Goal: Transaction & Acquisition: Purchase product/service

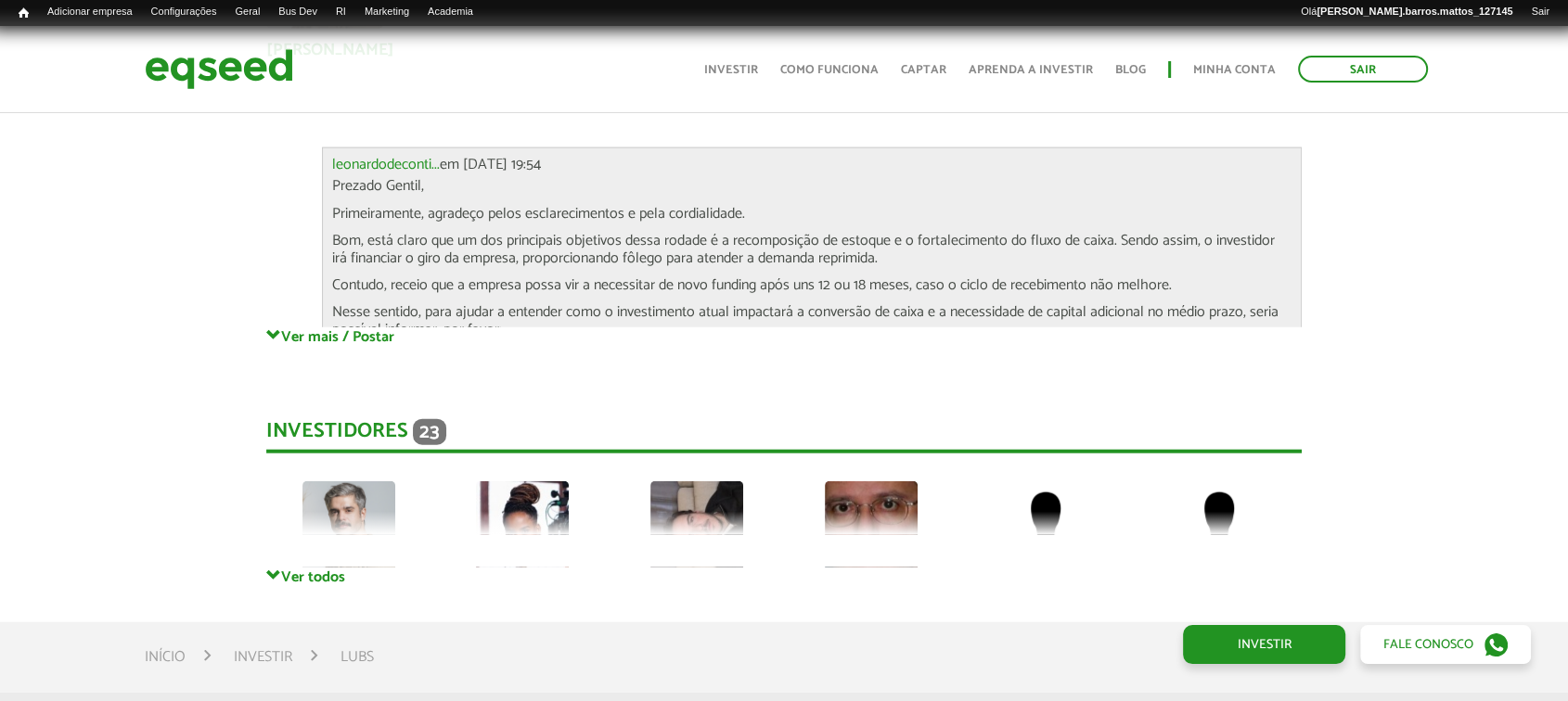
scroll to position [4416, 0]
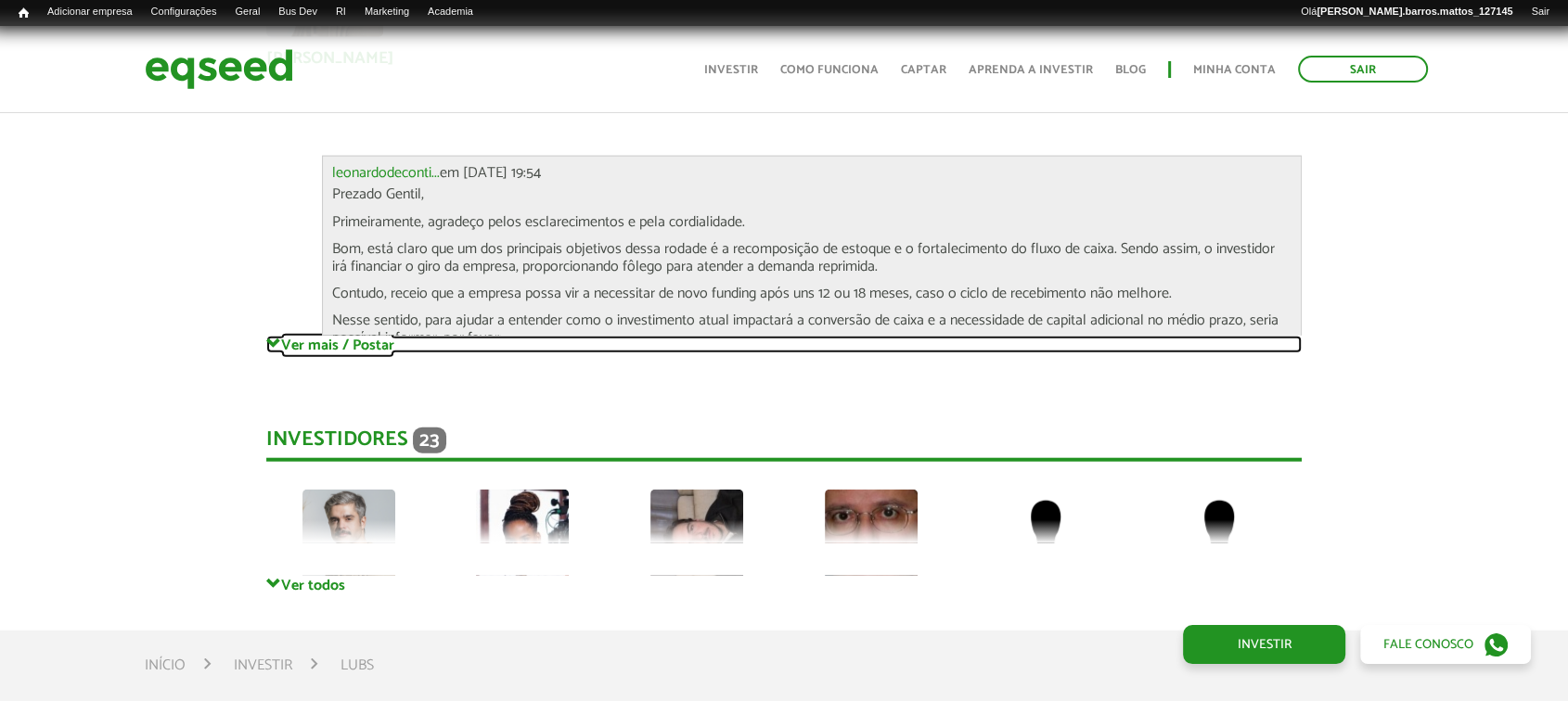
click at [348, 337] on link "Ver mais / Postar" at bounding box center [784, 345] width 1037 height 18
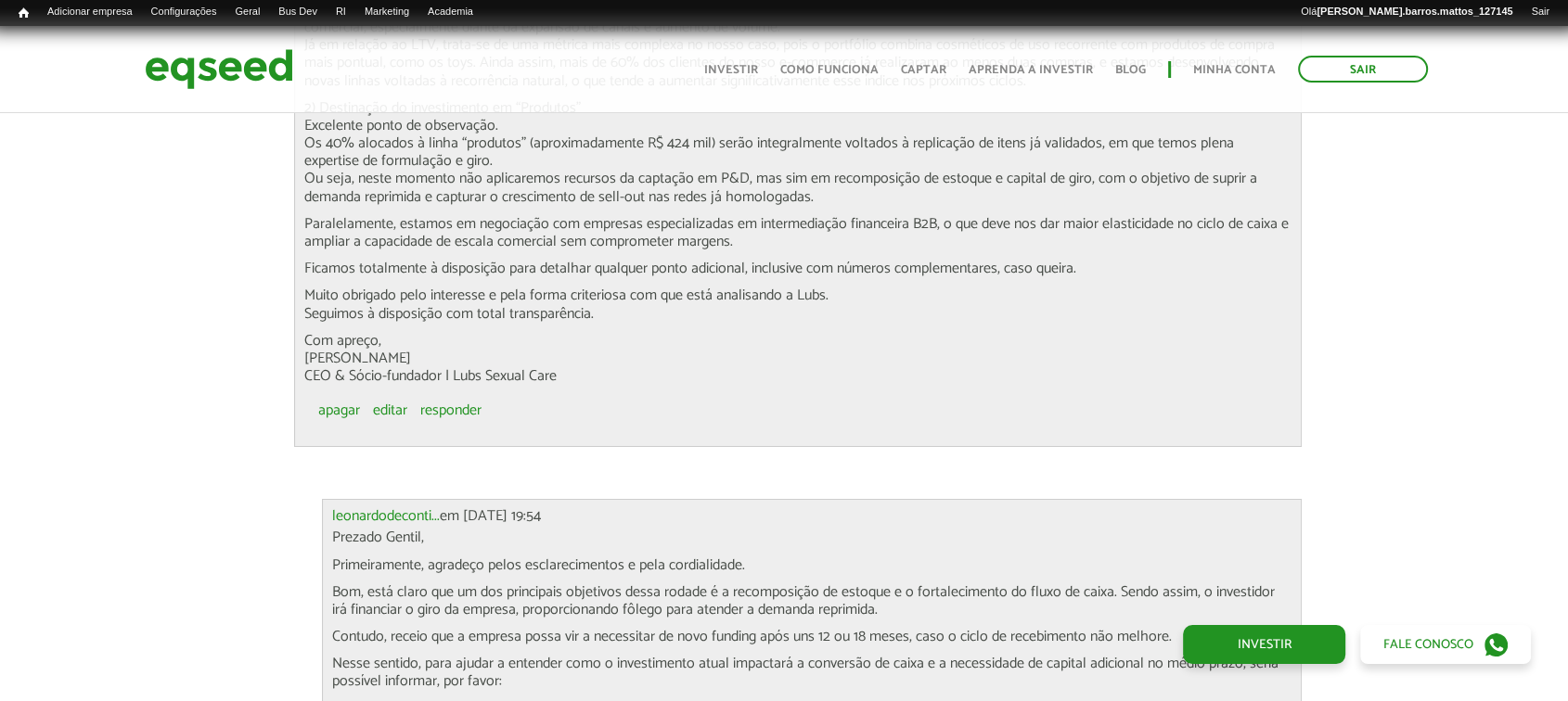
scroll to position [6711, 0]
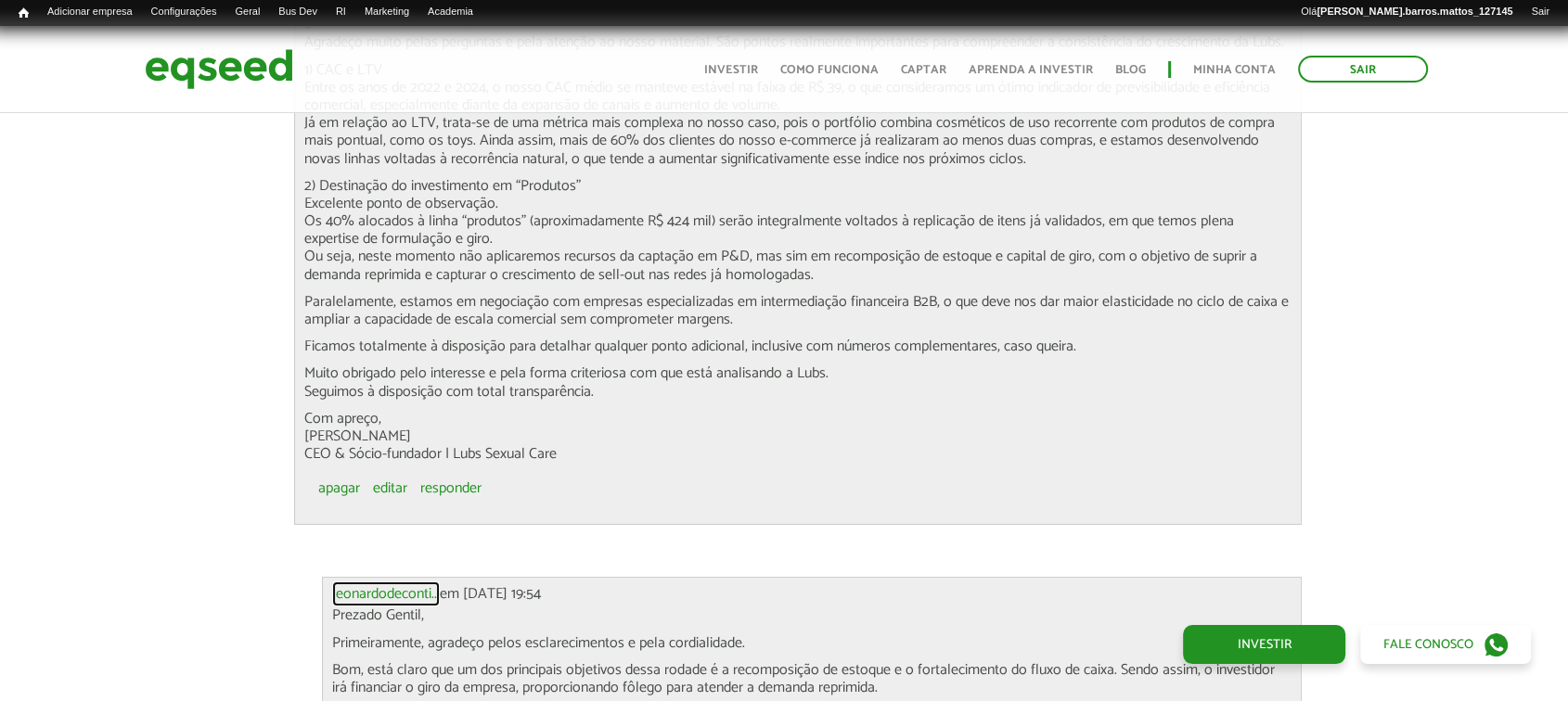
click at [415, 587] on link "leonardodeconti..." at bounding box center [386, 594] width 107 height 15
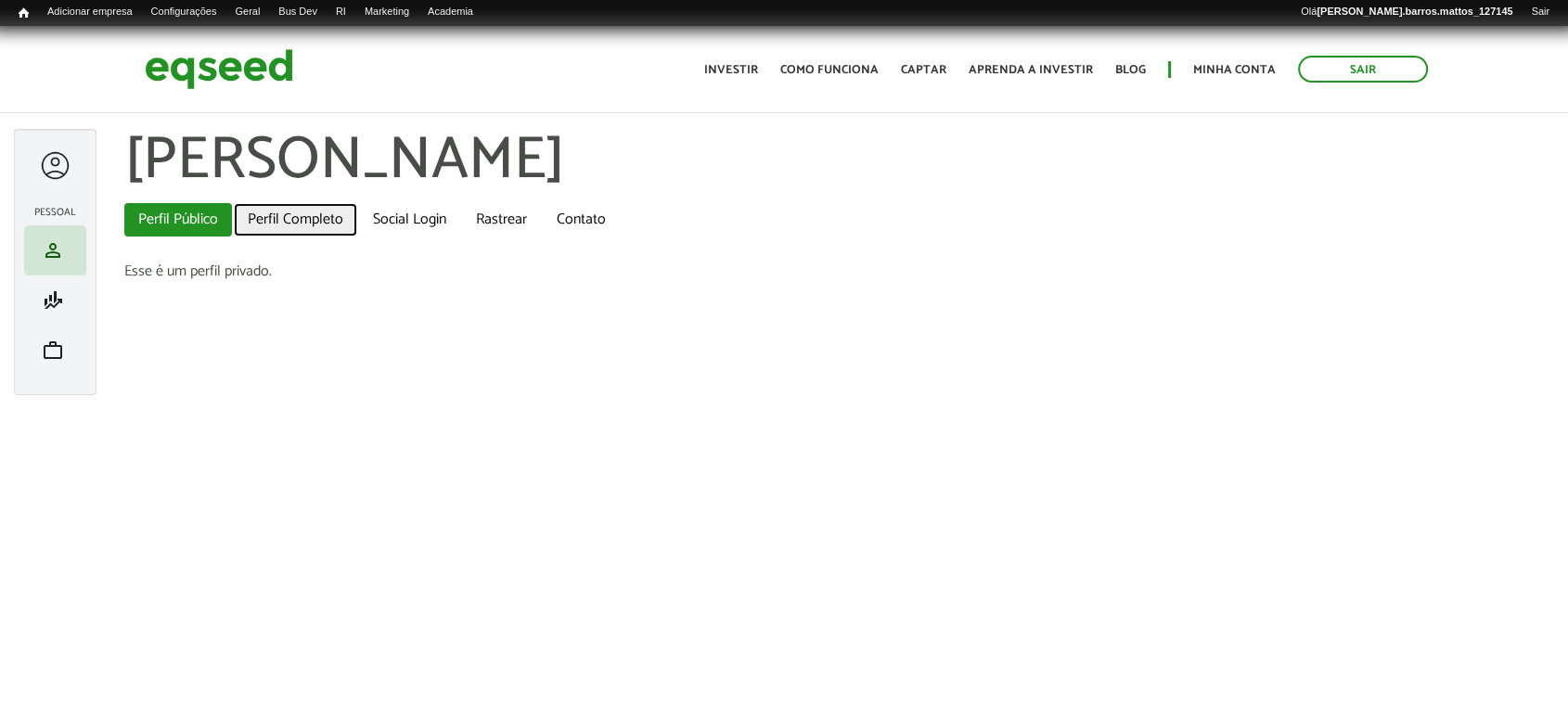
click at [317, 220] on link "Perfil Completo" at bounding box center [295, 220] width 123 height 33
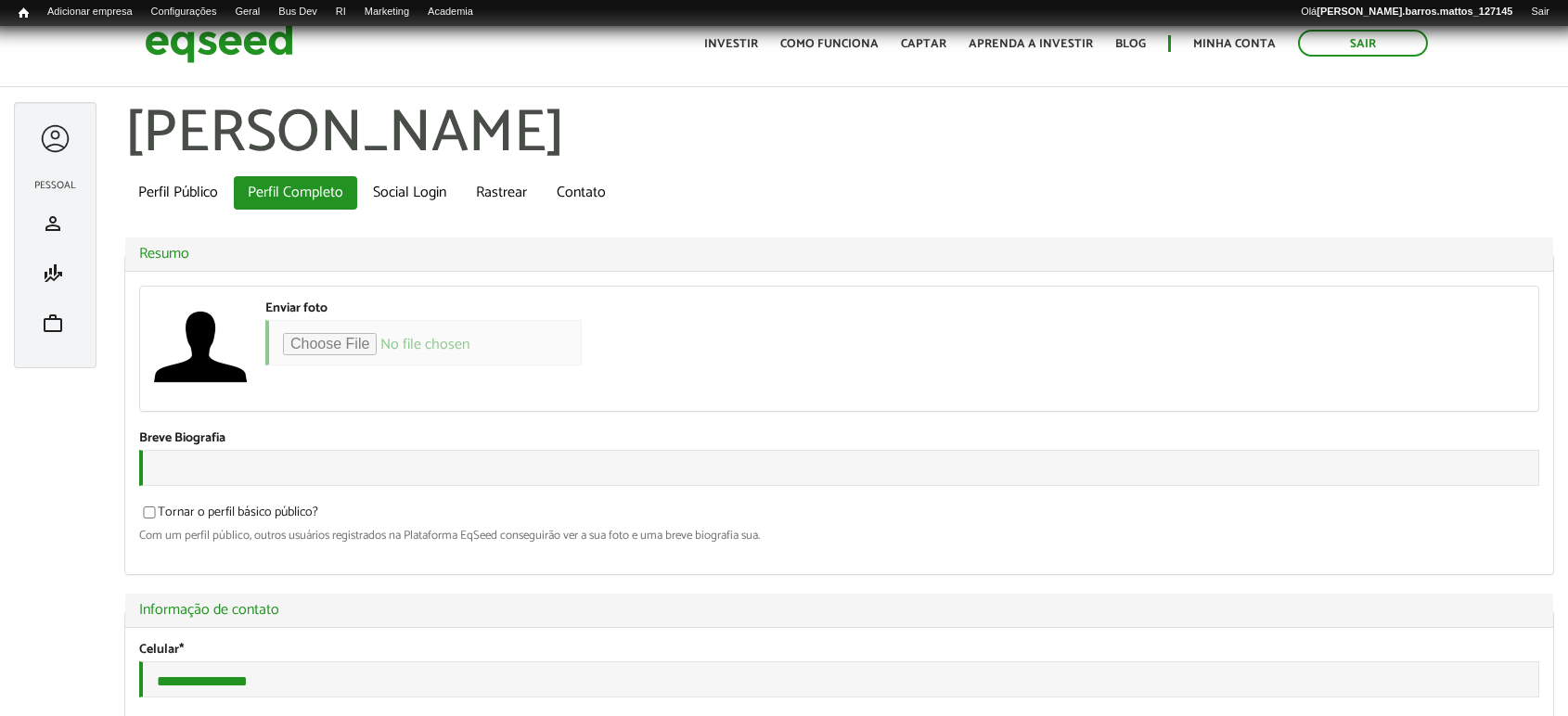
type input "*****"
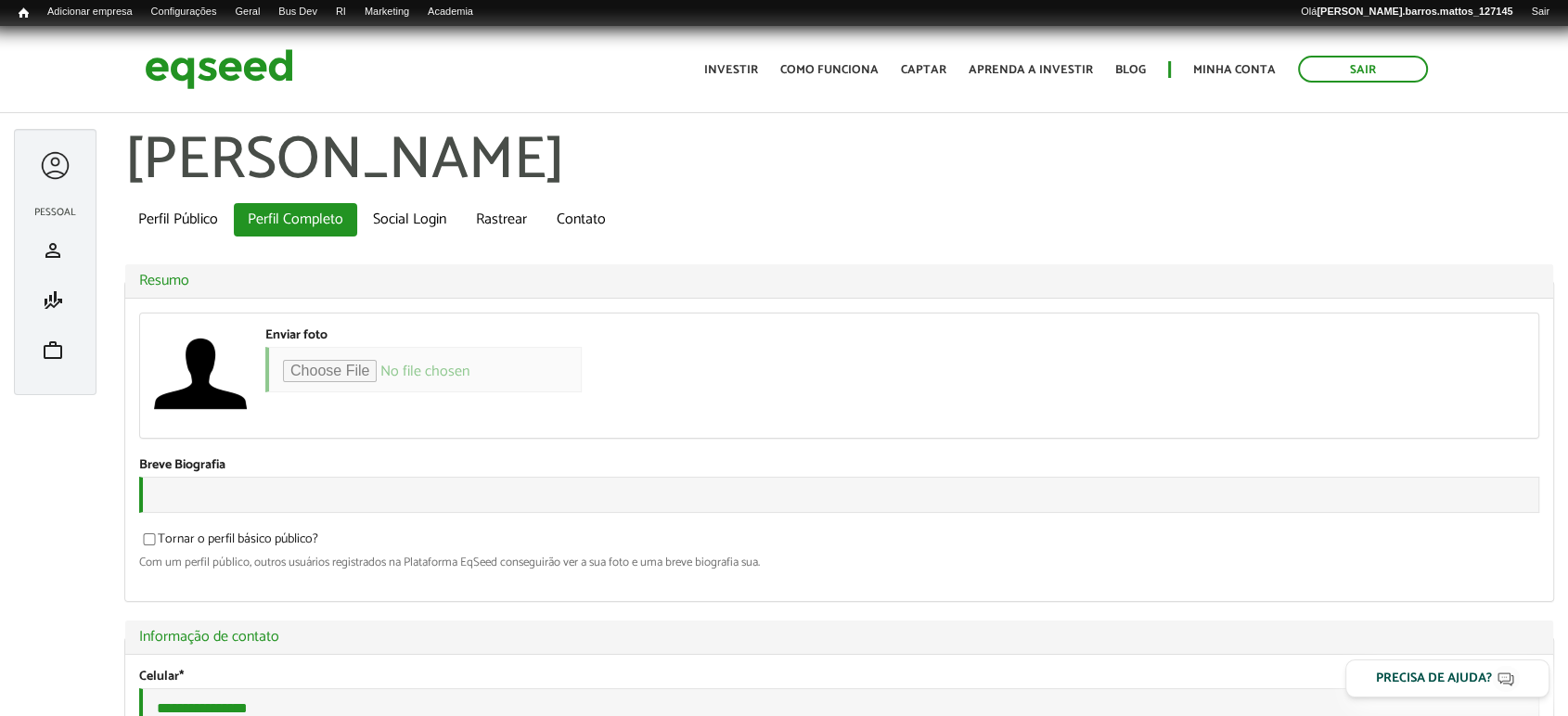
type input "**********"
click at [582, 141] on h1 "Leonardo De Conti Dias Aguiar" at bounding box center [838, 161] width 1429 height 64
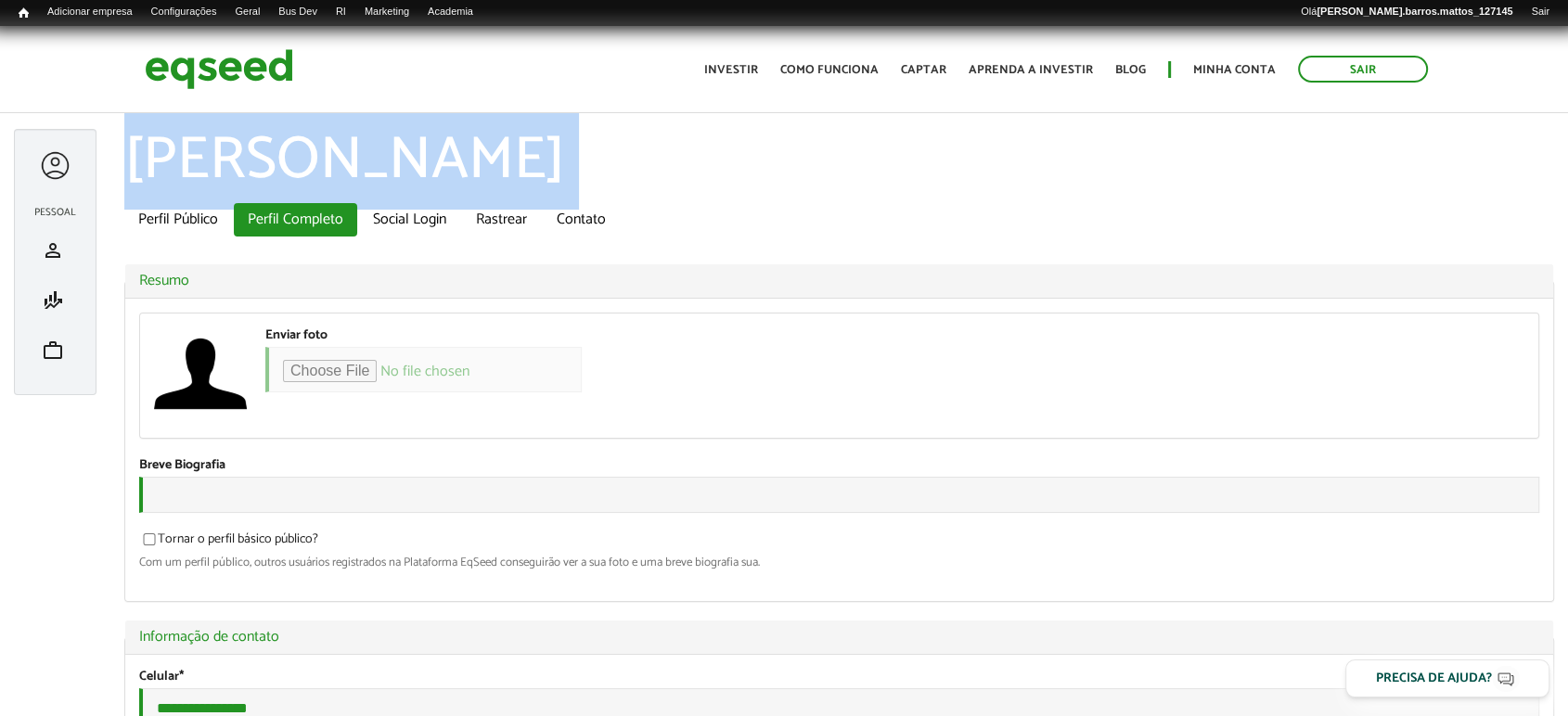
click at [582, 142] on h1 "Leonardo De Conti Dias Aguiar" at bounding box center [838, 161] width 1429 height 64
drag, startPoint x: 385, startPoint y: 196, endPoint x: 383, endPoint y: 185, distance: 11.2
click at [385, 193] on h1 "Leonardo De Conti Dias Aguiar" at bounding box center [838, 161] width 1429 height 64
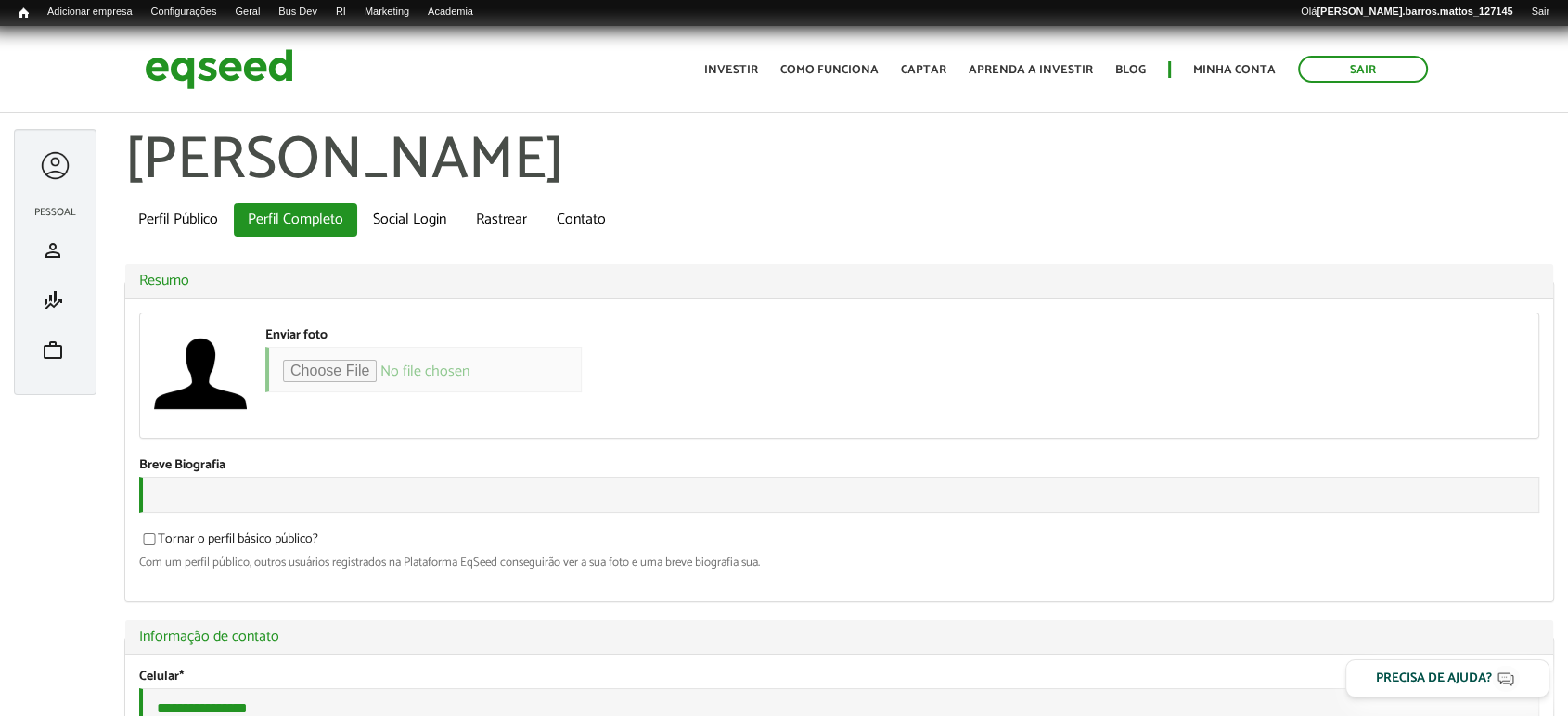
drag, startPoint x: 133, startPoint y: 159, endPoint x: 888, endPoint y: 145, distance: 755.1
click at [888, 145] on h1 "Leonardo De Conti Dias Aguiar" at bounding box center [838, 161] width 1429 height 64
click at [889, 149] on h1 "Leonardo De Conti Dias Aguiar" at bounding box center [838, 161] width 1429 height 64
drag, startPoint x: 861, startPoint y: 157, endPoint x: 138, endPoint y: 181, distance: 723.4
click at [138, 181] on h1 "Leonardo De Conti Dias Aguiar" at bounding box center [838, 161] width 1429 height 64
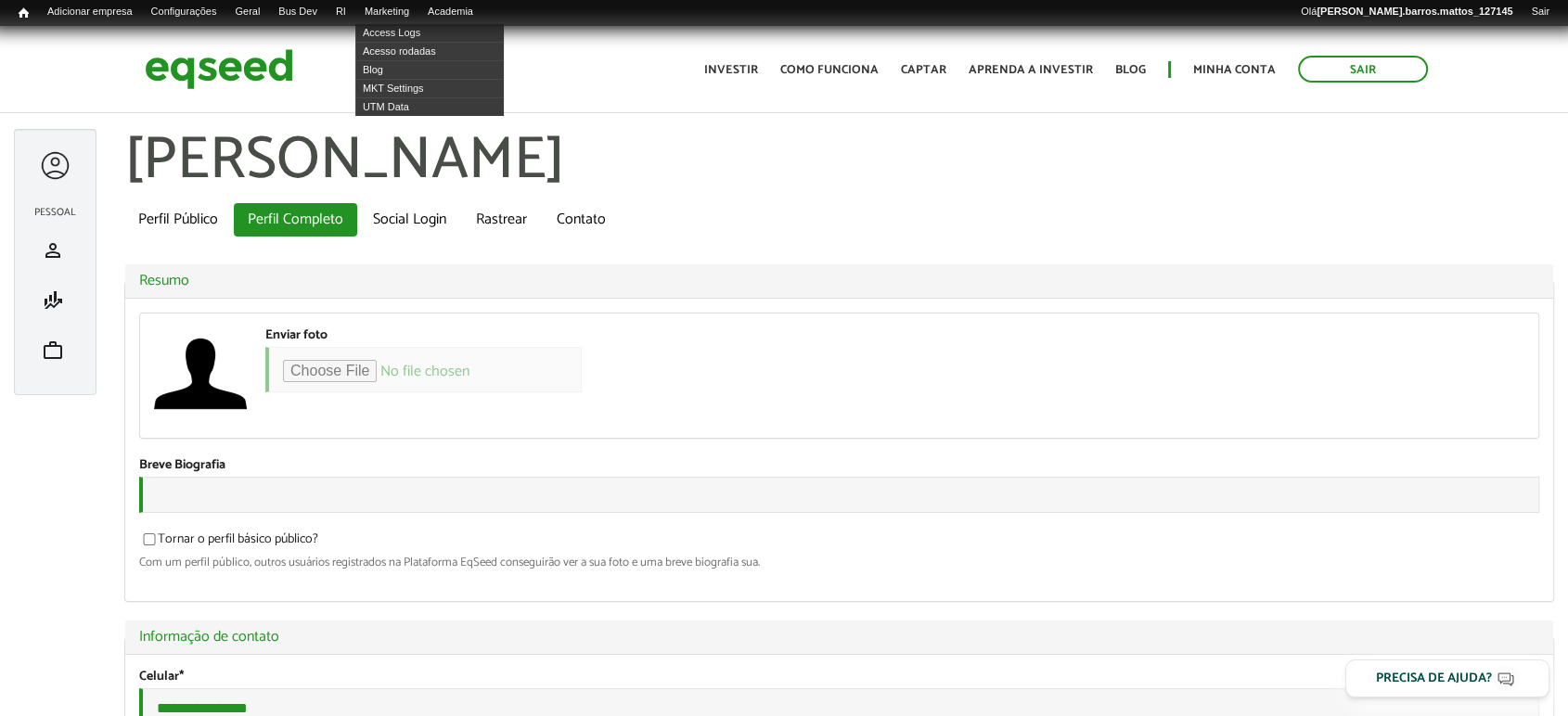
copy h1 "Leonardo De Conti Dias Aguiar"
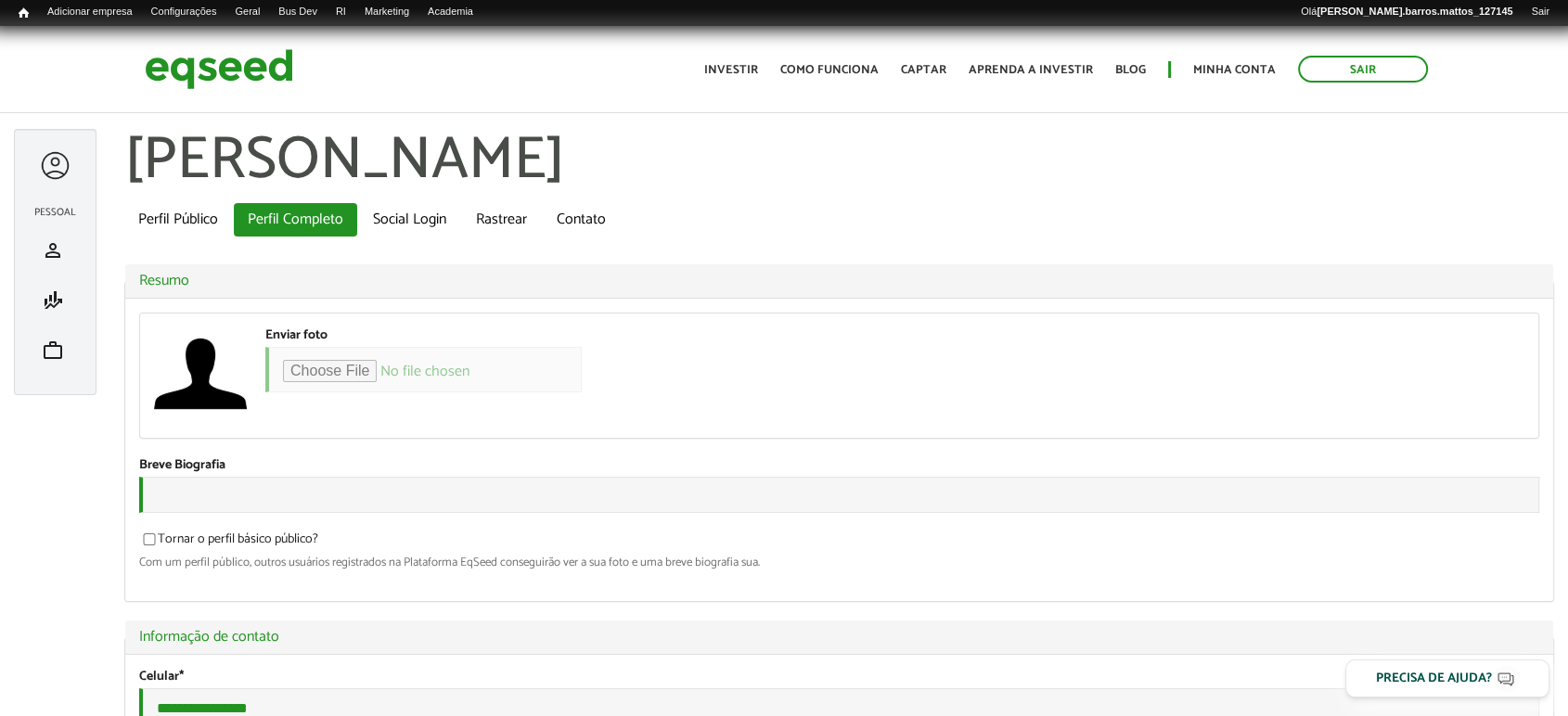
click at [1498, 78] on div "Sair Toggle navigation Toggle navigation Início Investir Como funciona Captar A…" at bounding box center [784, 69] width 1568 height 49
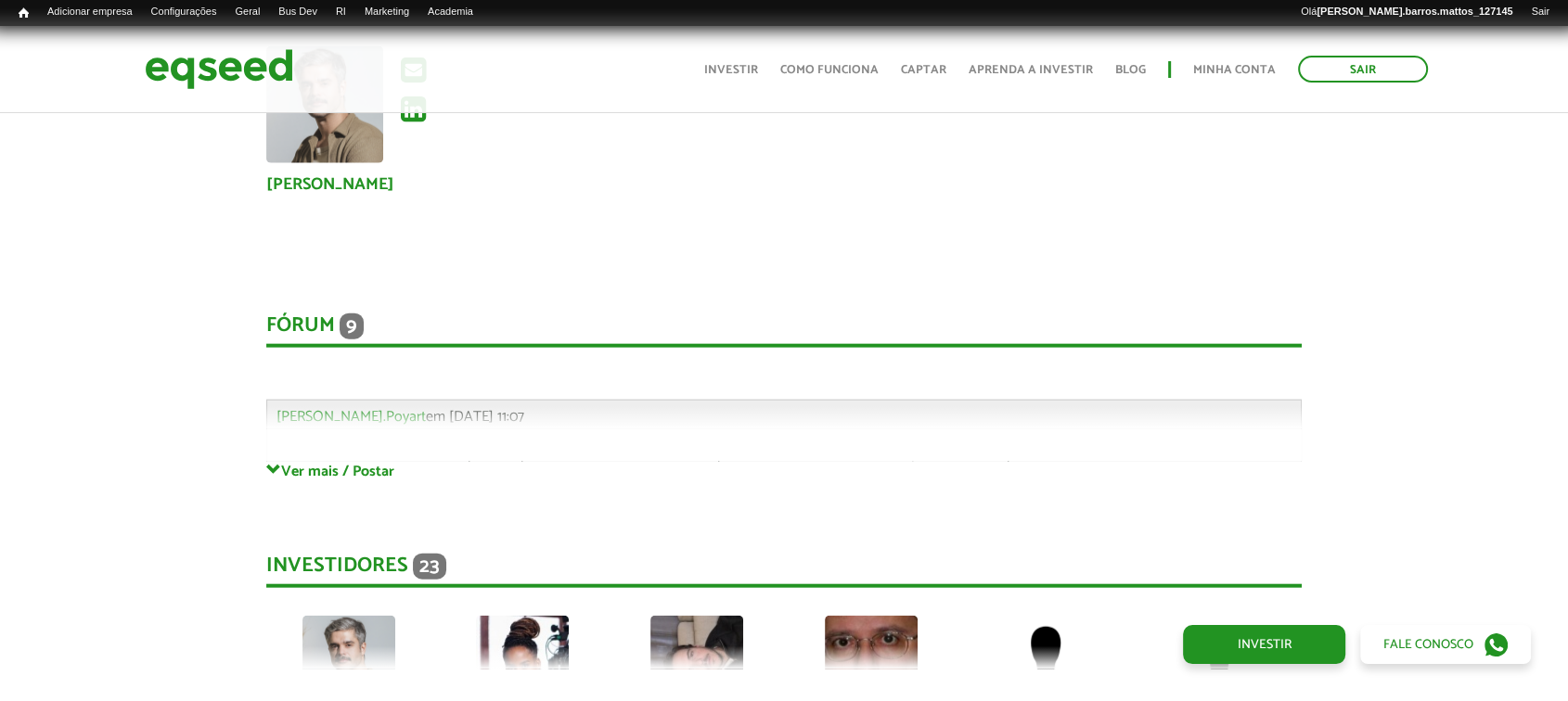
scroll to position [4305, 0]
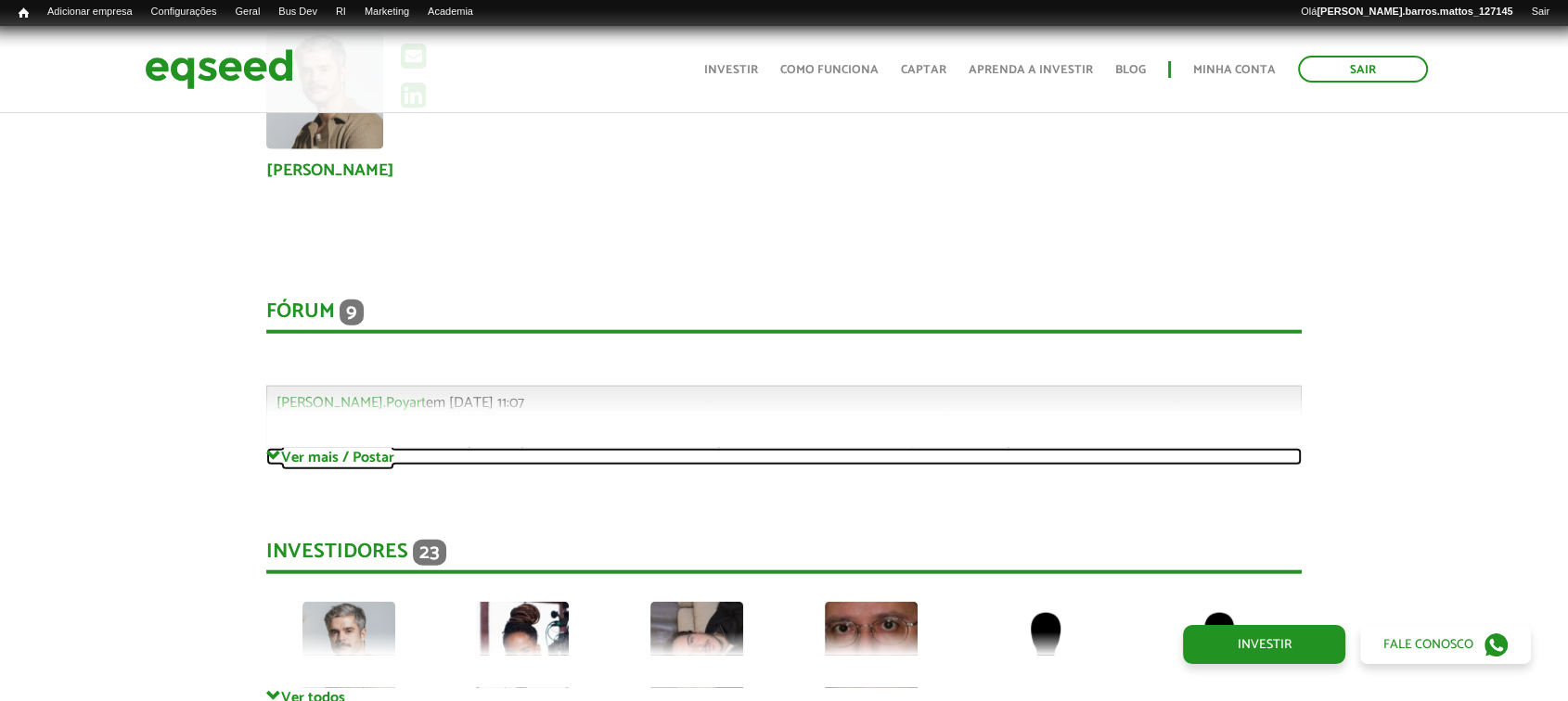
click at [386, 448] on link "Ver mais / Postar" at bounding box center [784, 457] width 1037 height 18
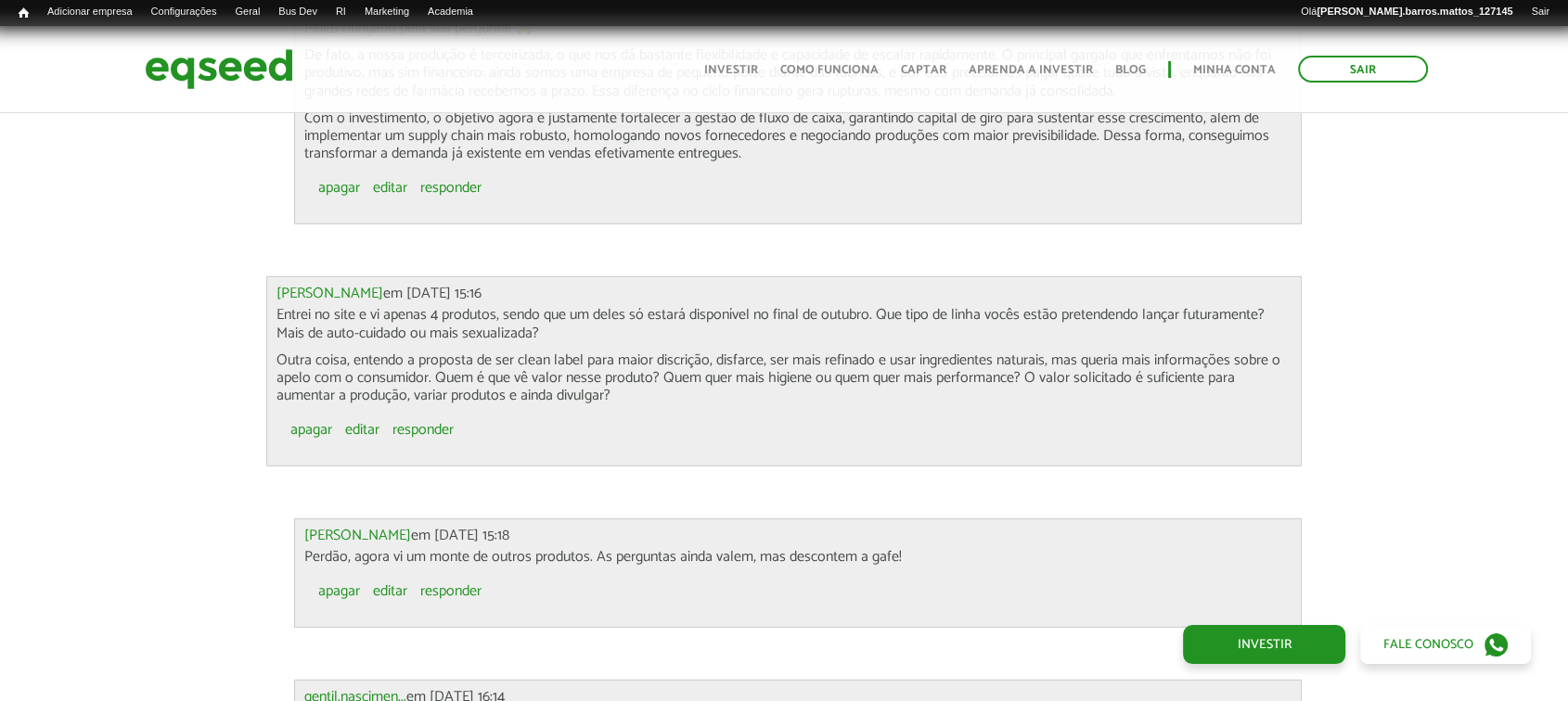
scroll to position [5293, 0]
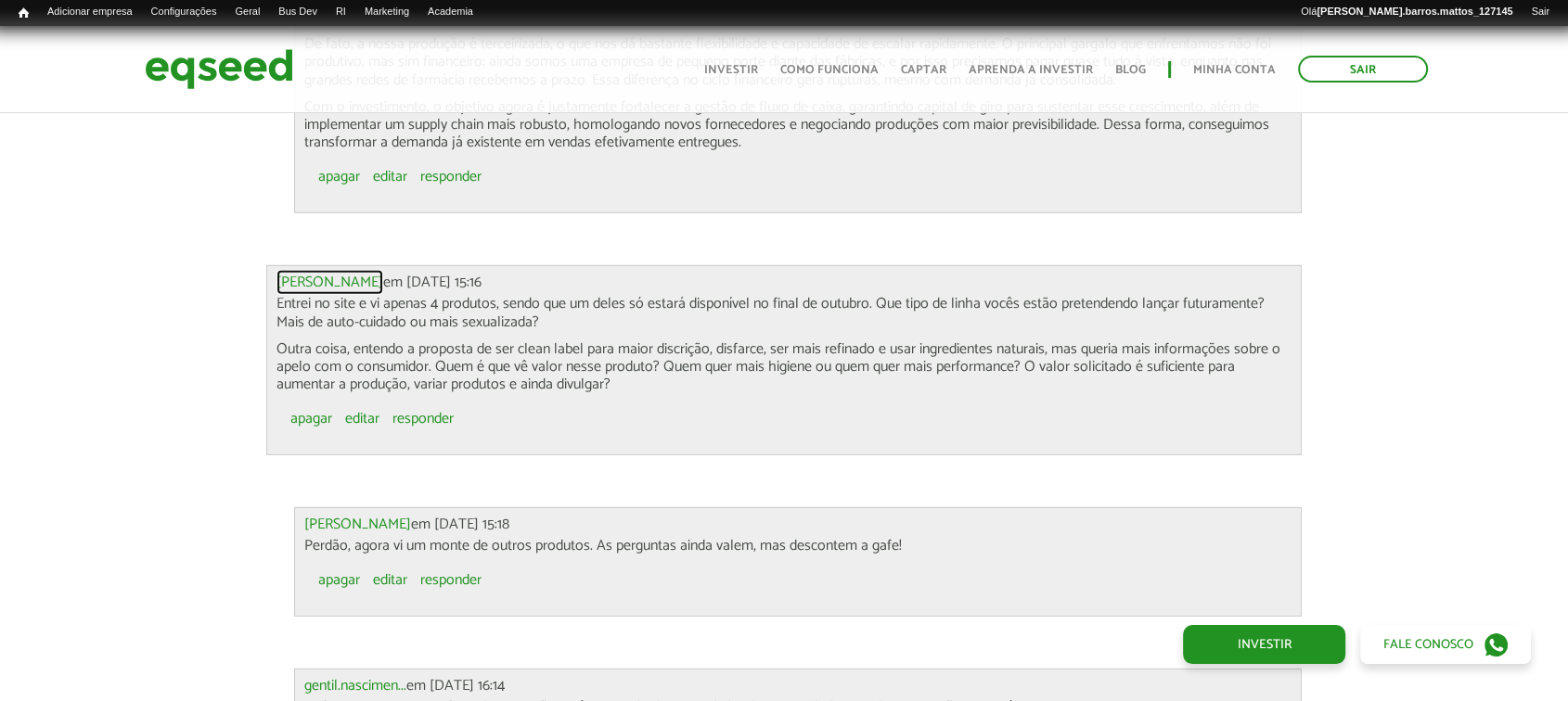
click at [374, 275] on link "[PERSON_NAME]" at bounding box center [329, 282] width 106 height 15
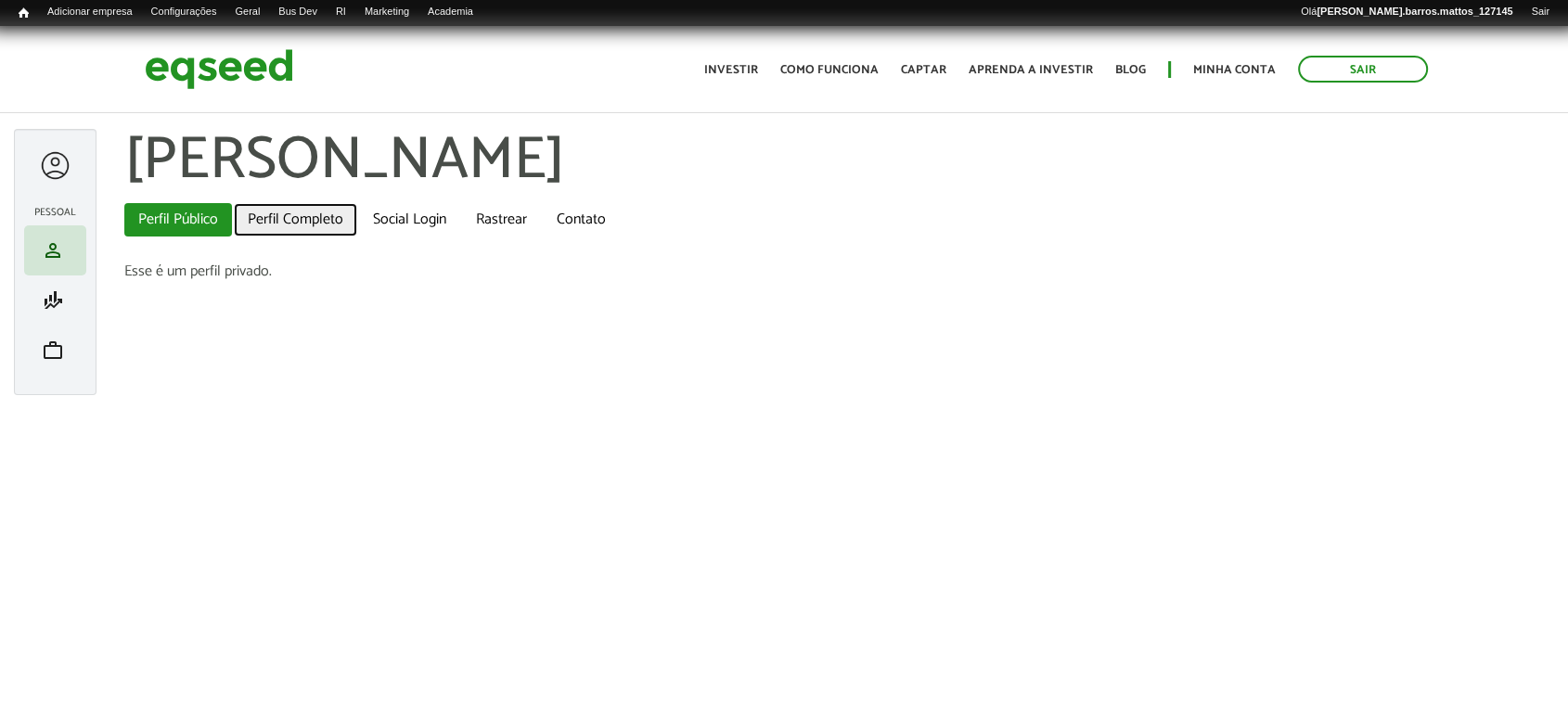
click at [312, 228] on link "Perfil Completo" at bounding box center [295, 220] width 123 height 33
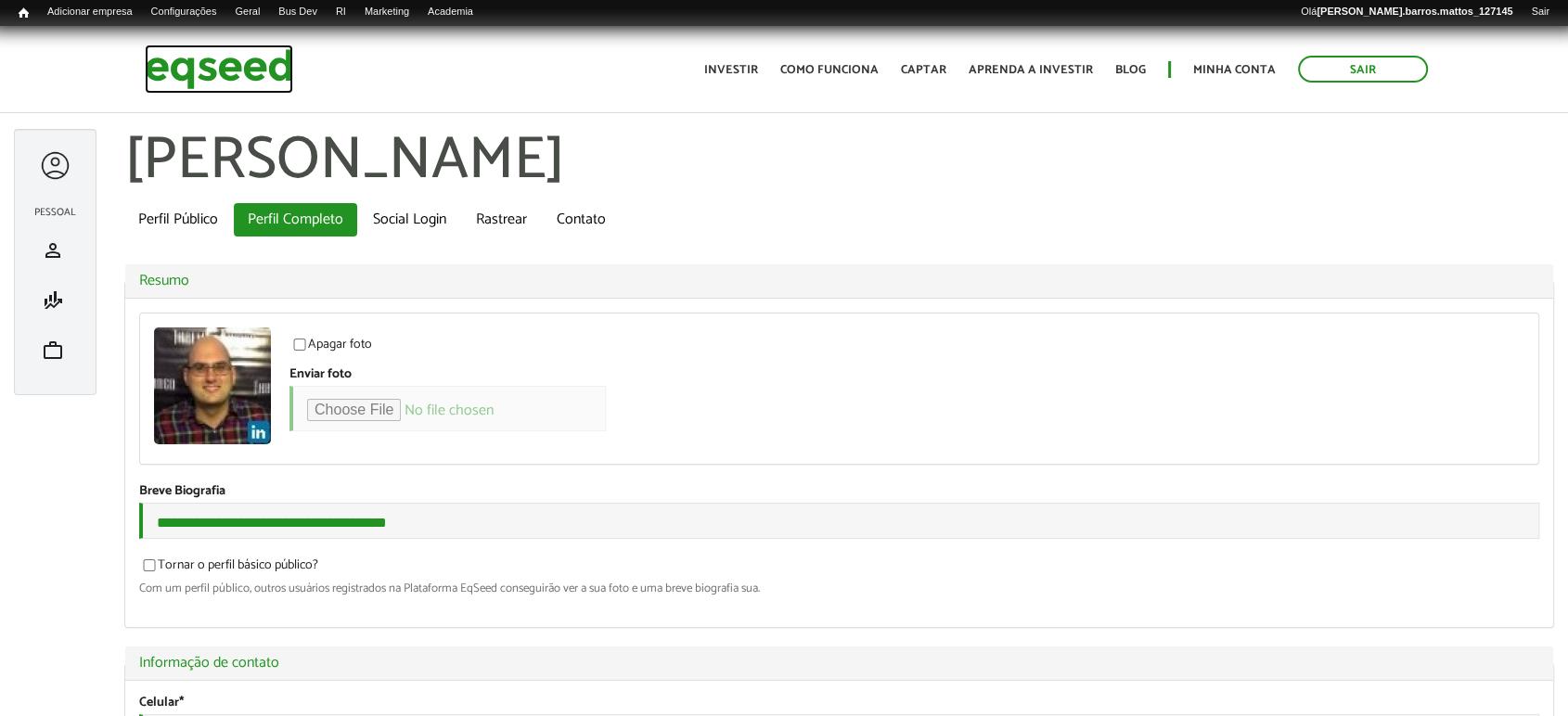
click at [273, 76] on img at bounding box center [219, 69] width 148 height 49
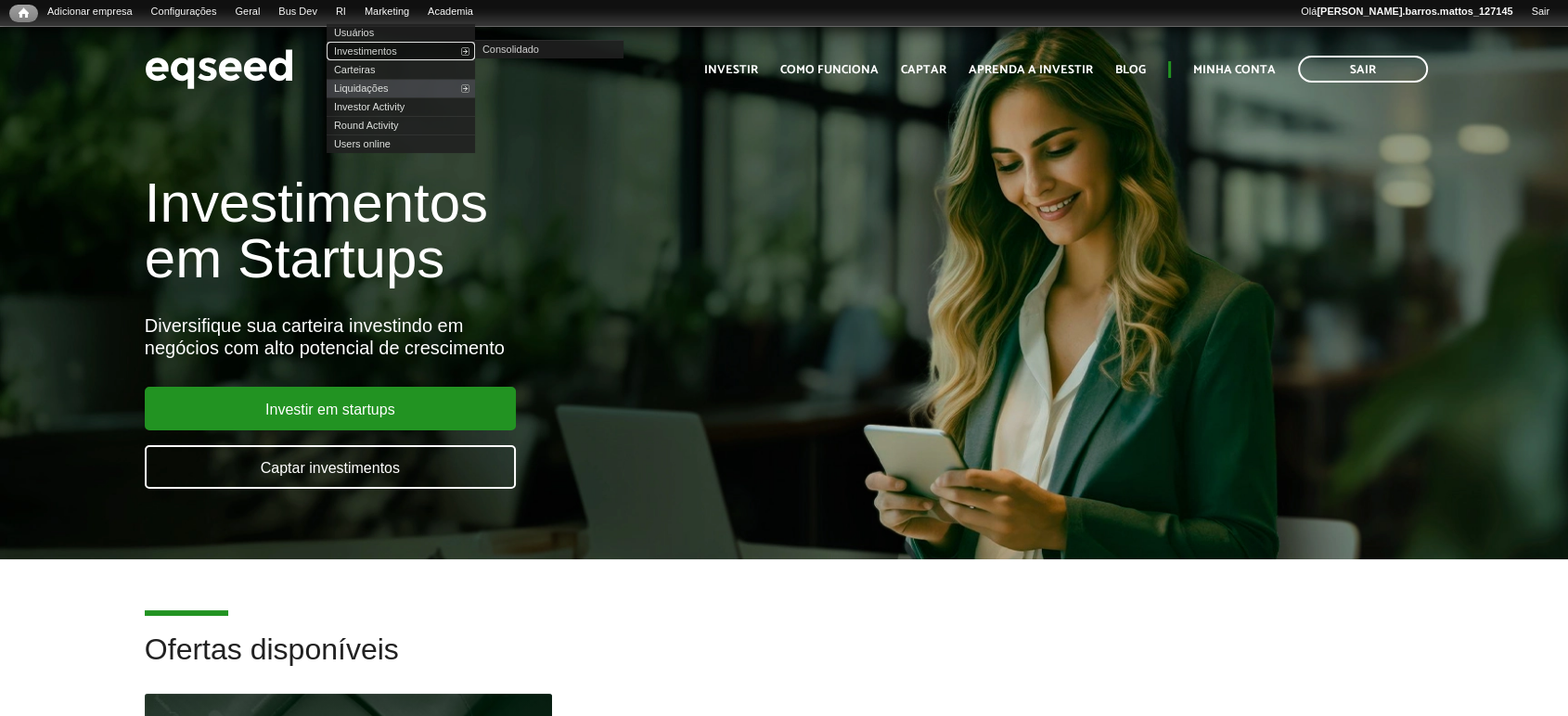
click at [374, 45] on link "Investimentos" at bounding box center [401, 51] width 148 height 19
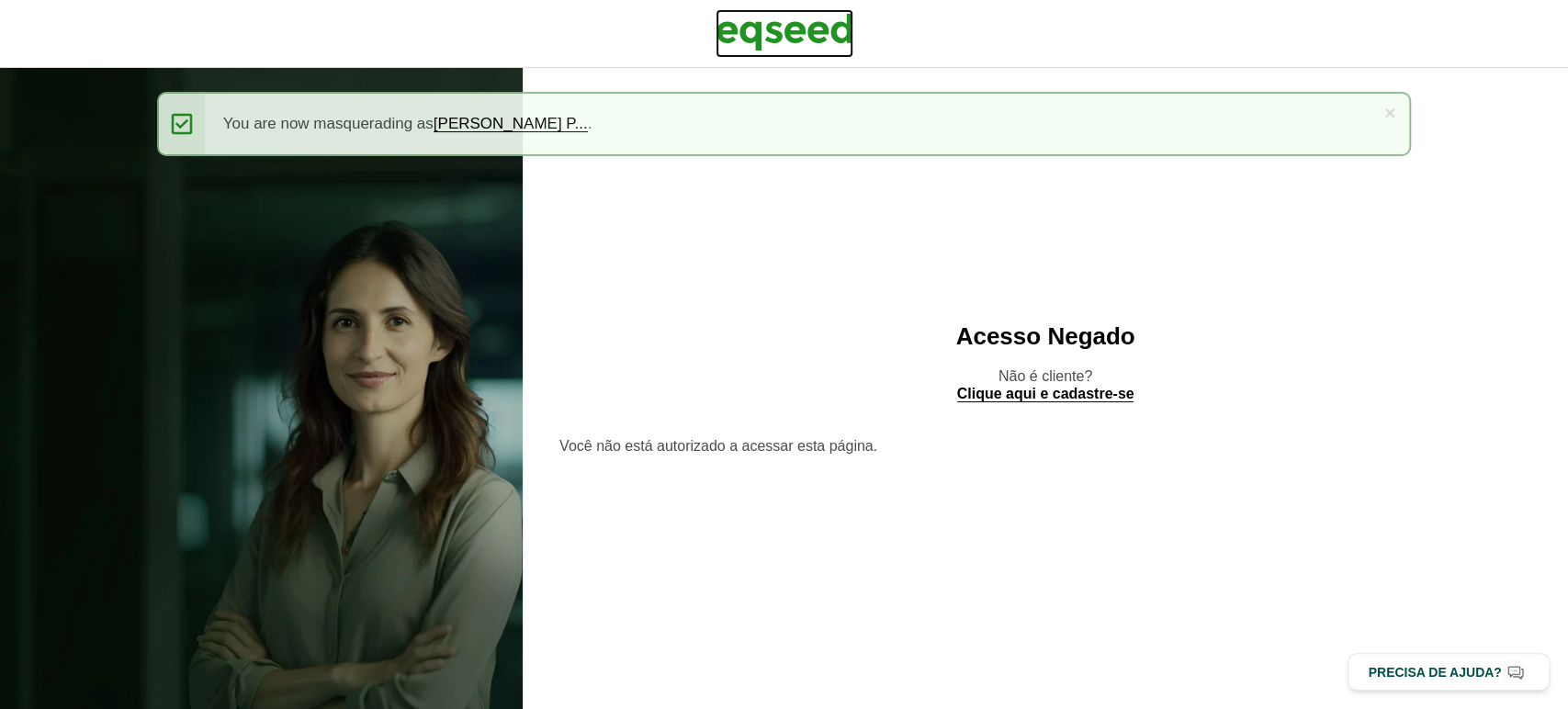
click at [784, 35] on img at bounding box center [784, 31] width 137 height 45
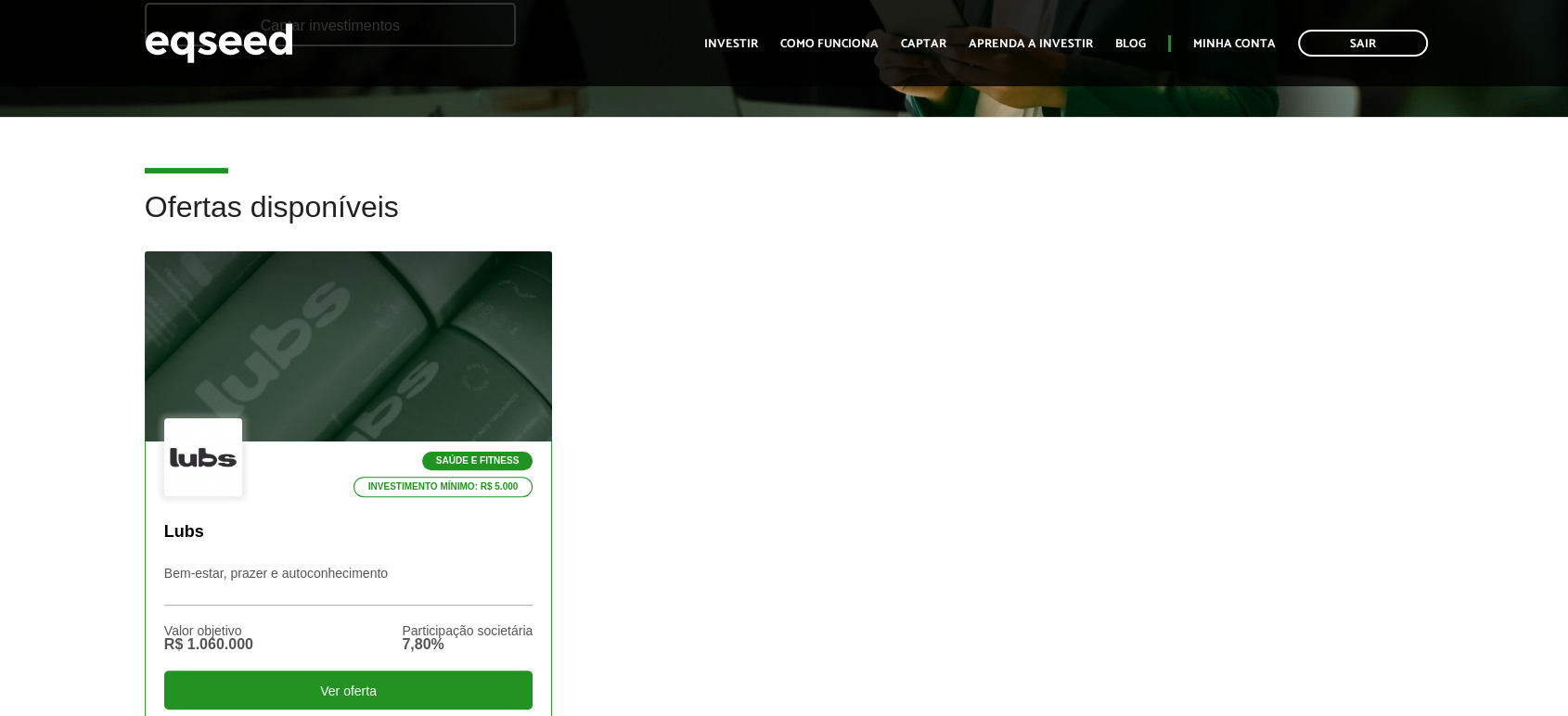
scroll to position [423, 0]
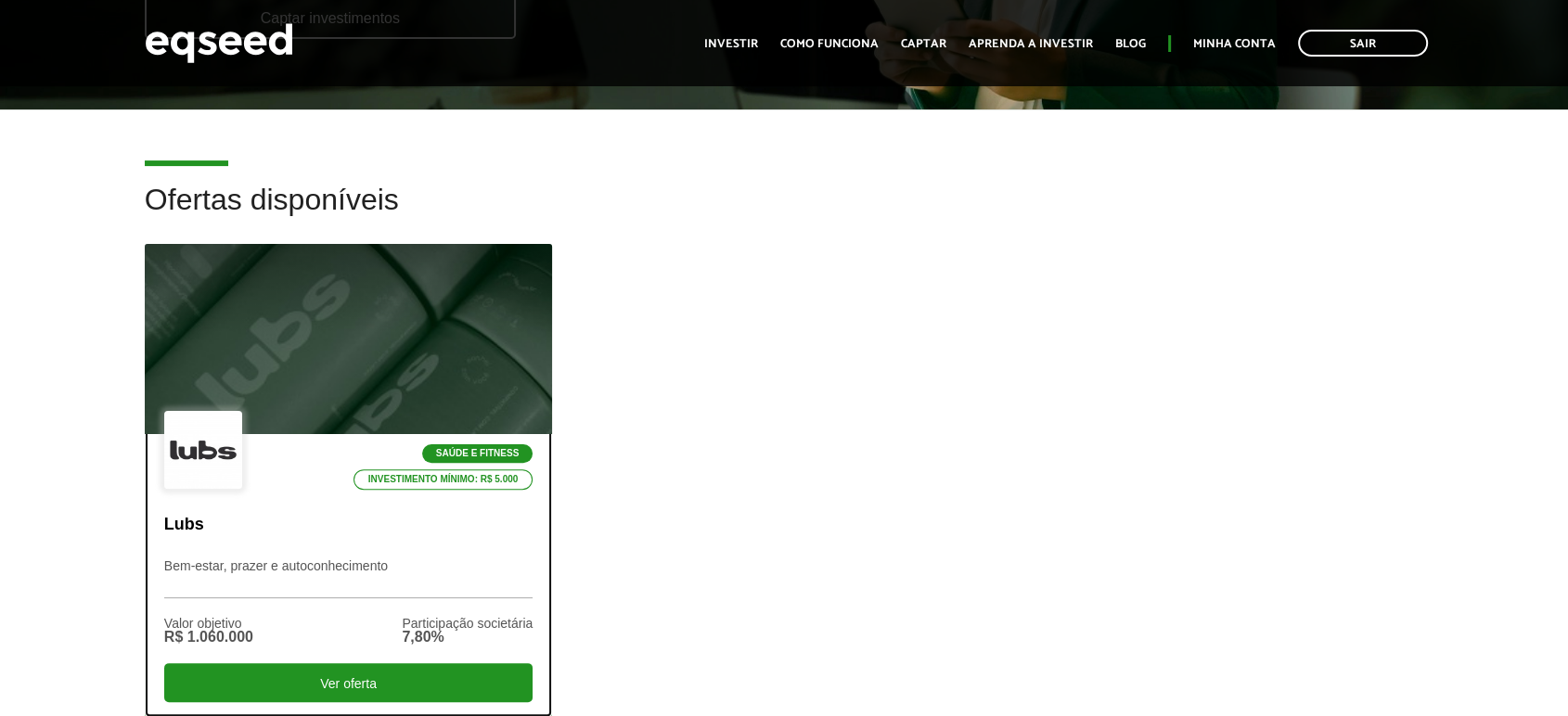
click at [297, 401] on div at bounding box center [348, 340] width 488 height 229
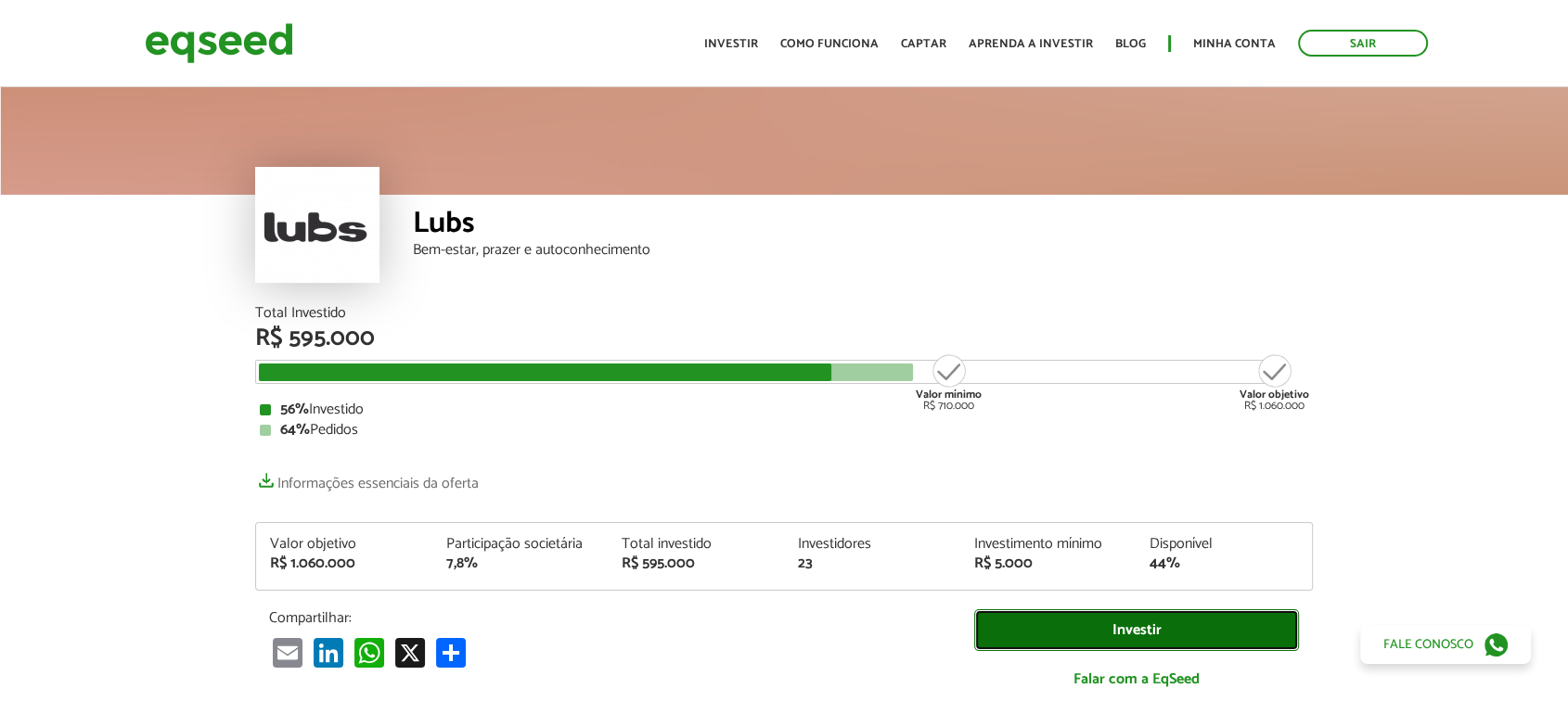
click at [1046, 616] on link "Investir" at bounding box center [1136, 630] width 324 height 42
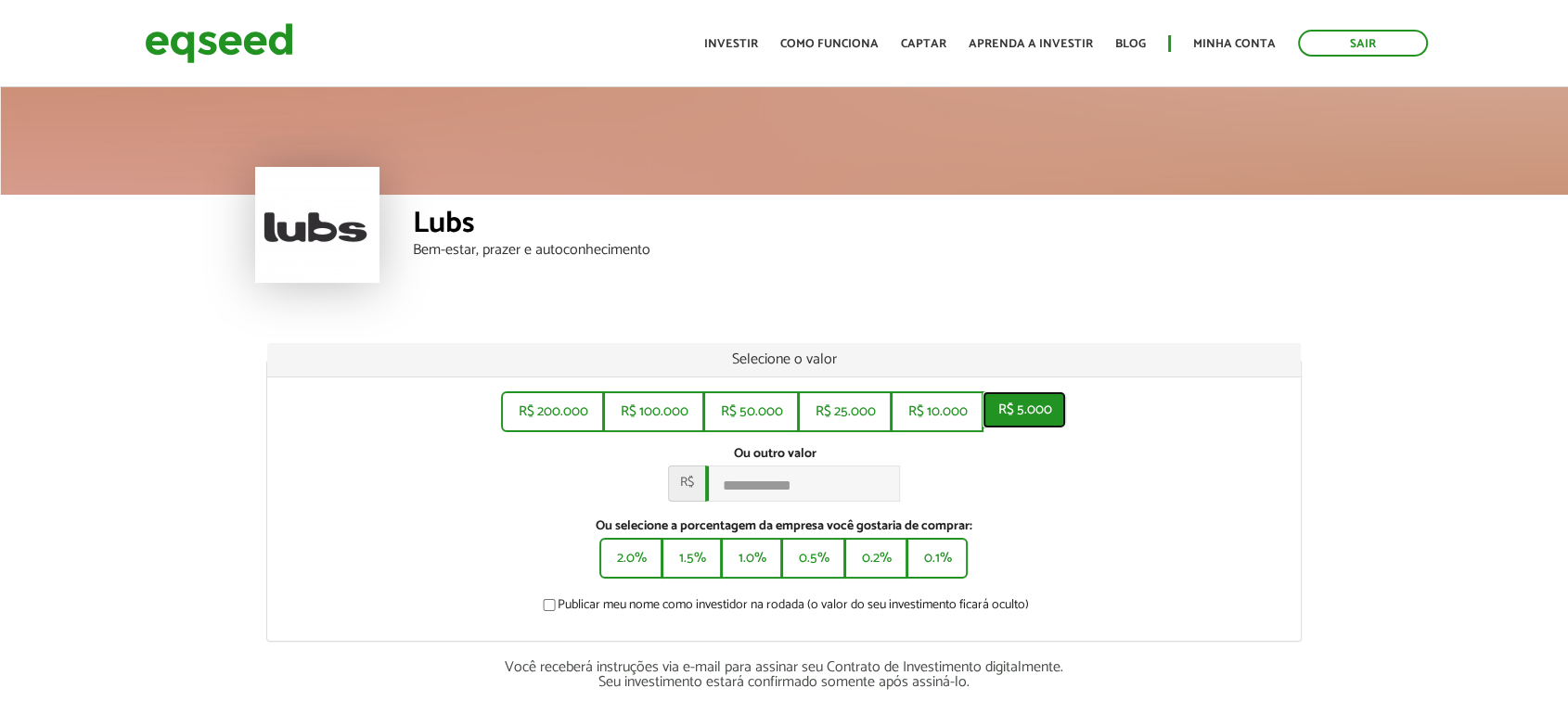
click at [1050, 410] on button "R$ 5.000" at bounding box center [1024, 410] width 83 height 37
type input "*****"
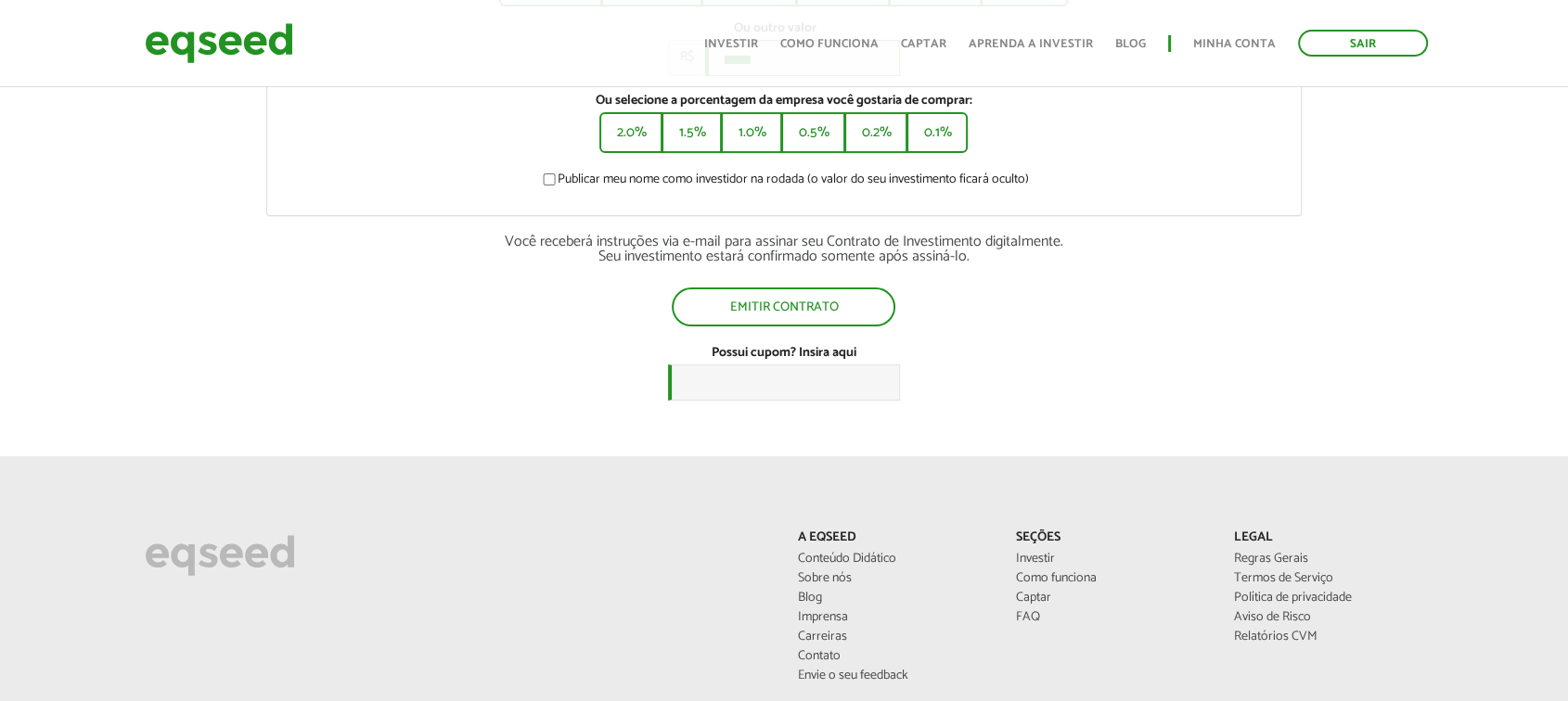
scroll to position [431, 0]
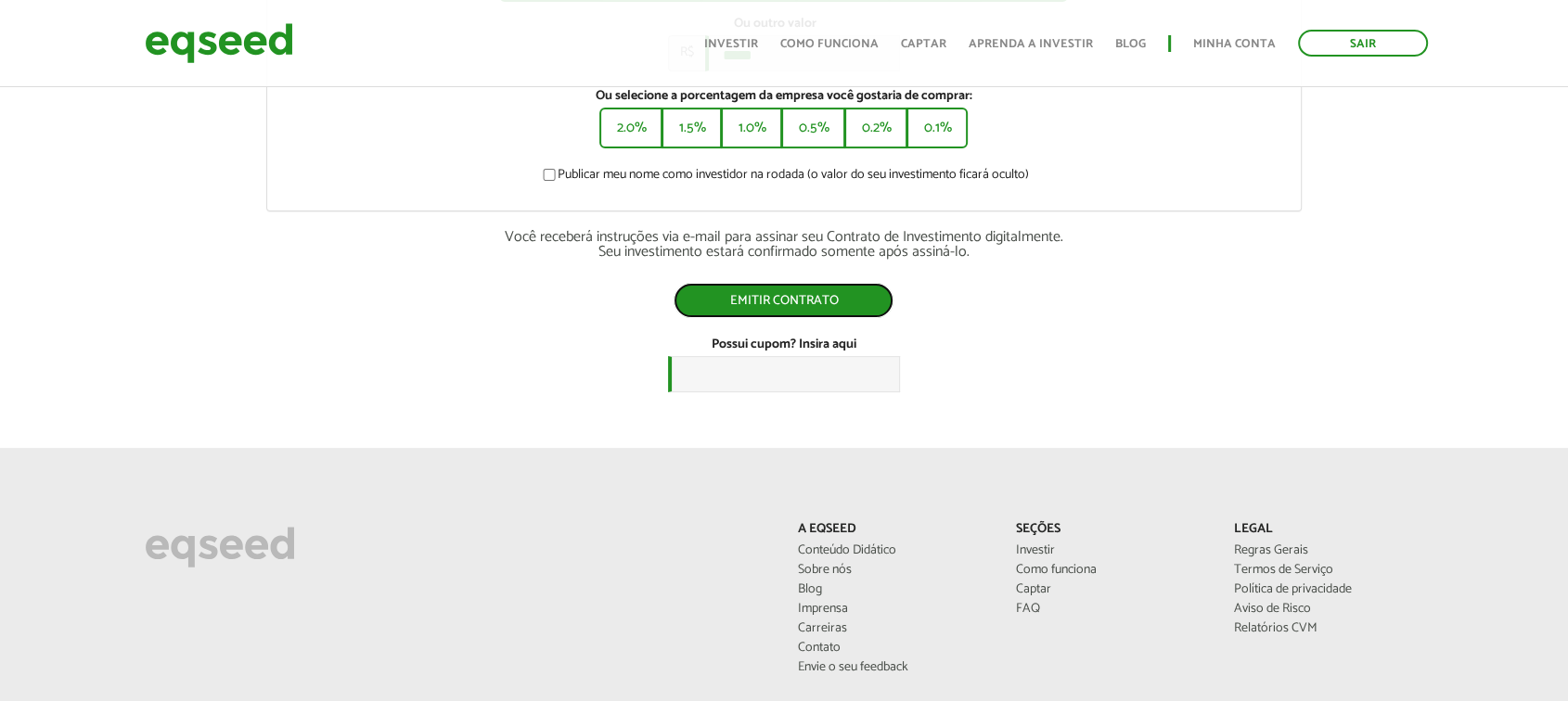
click at [818, 309] on button "Emitir contrato" at bounding box center [783, 301] width 220 height 35
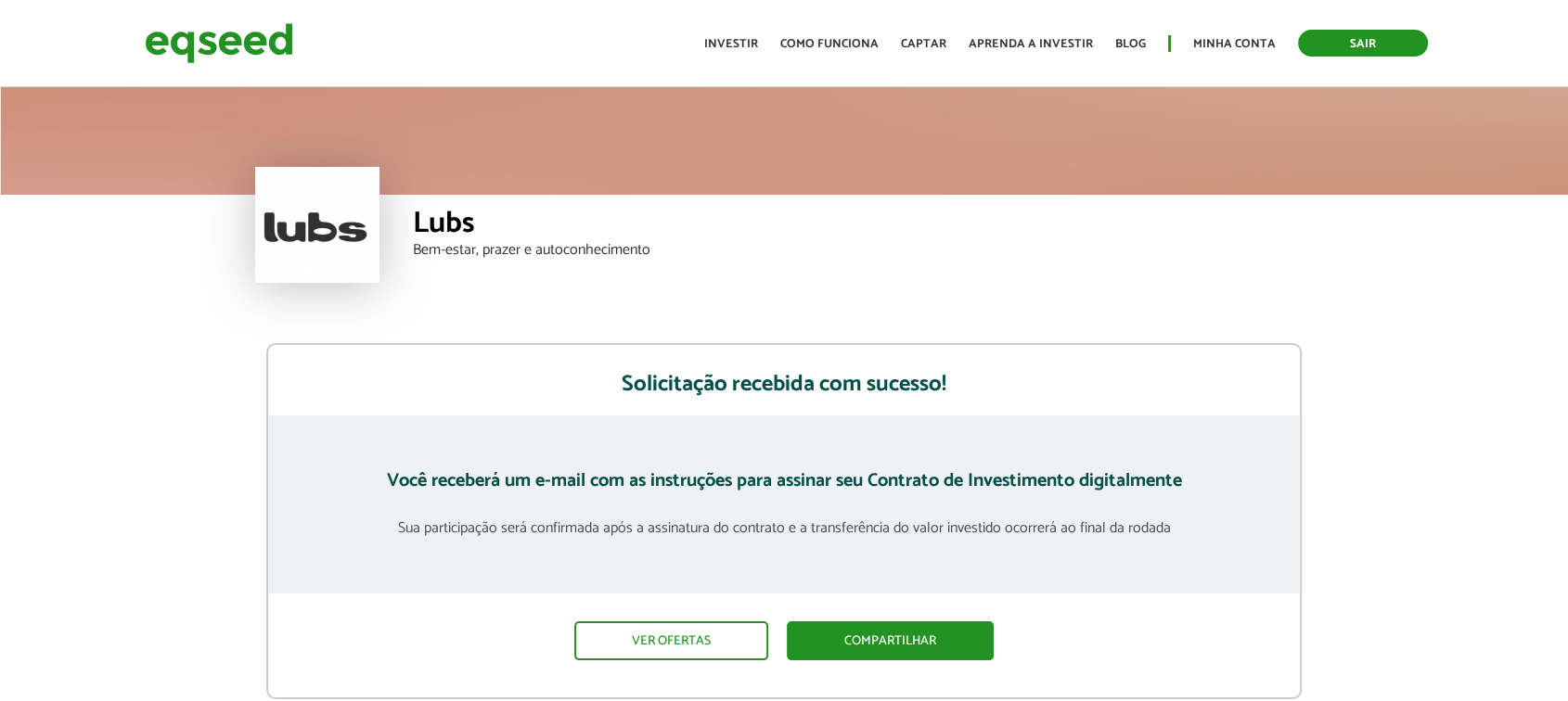
click at [1335, 33] on link "Sair" at bounding box center [1363, 43] width 130 height 27
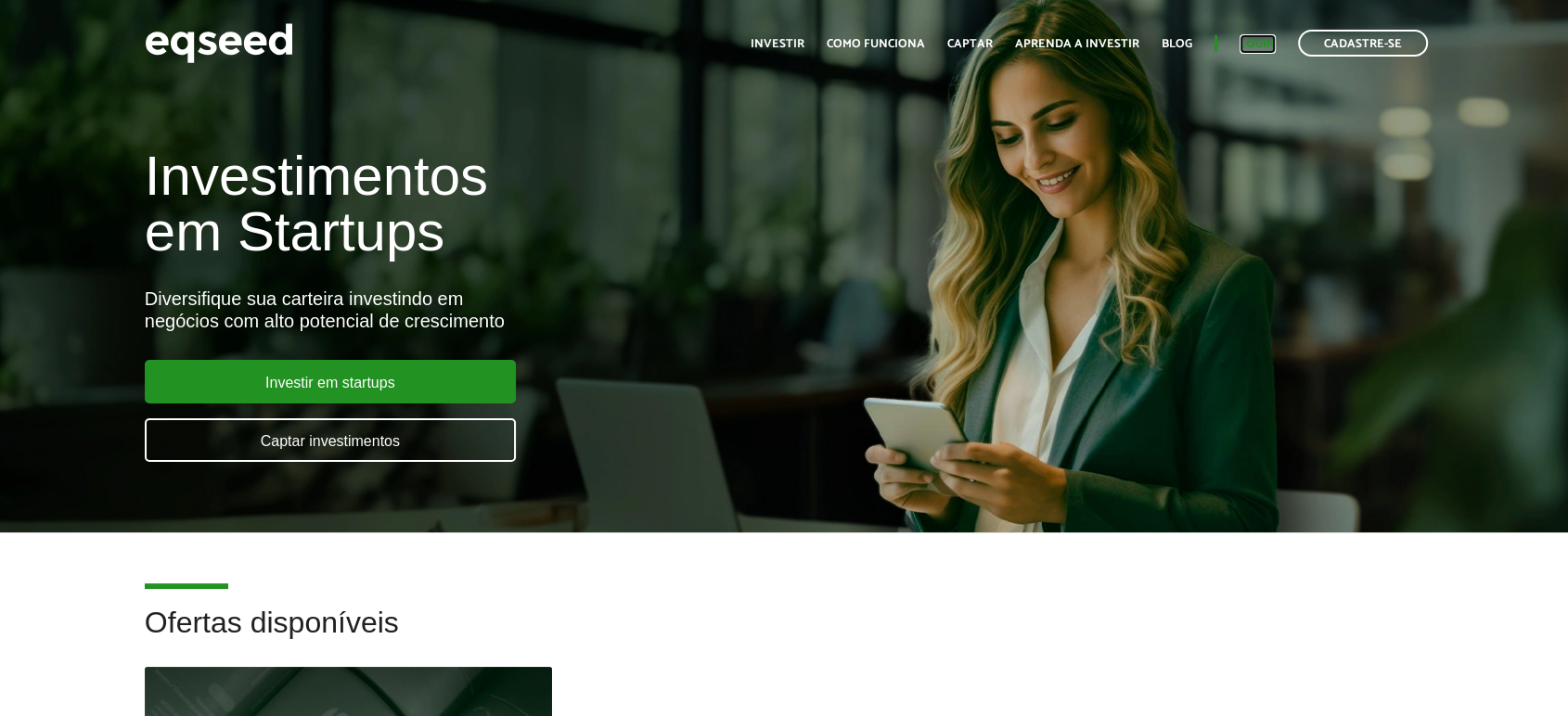
click at [1273, 47] on link "Login" at bounding box center [1257, 44] width 36 height 12
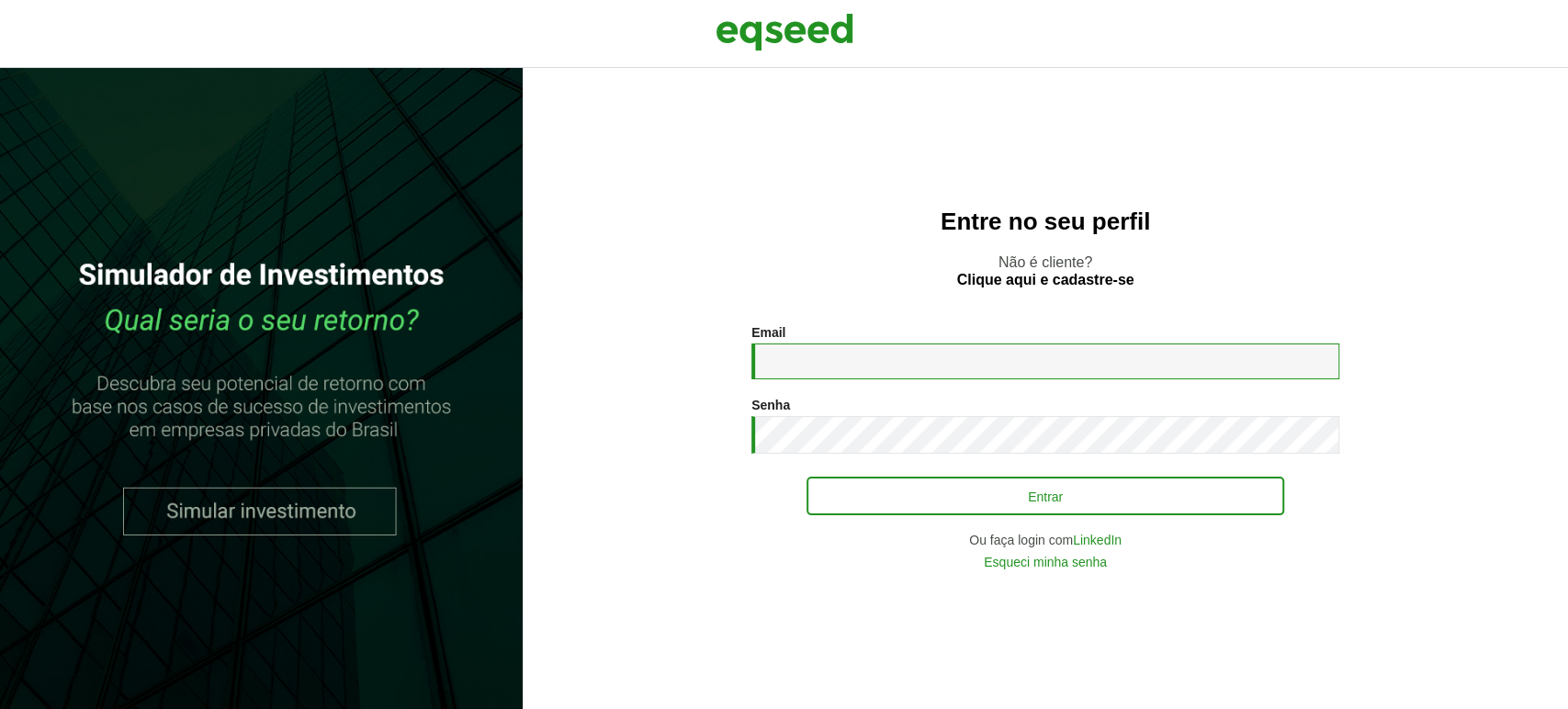
type input "**********"
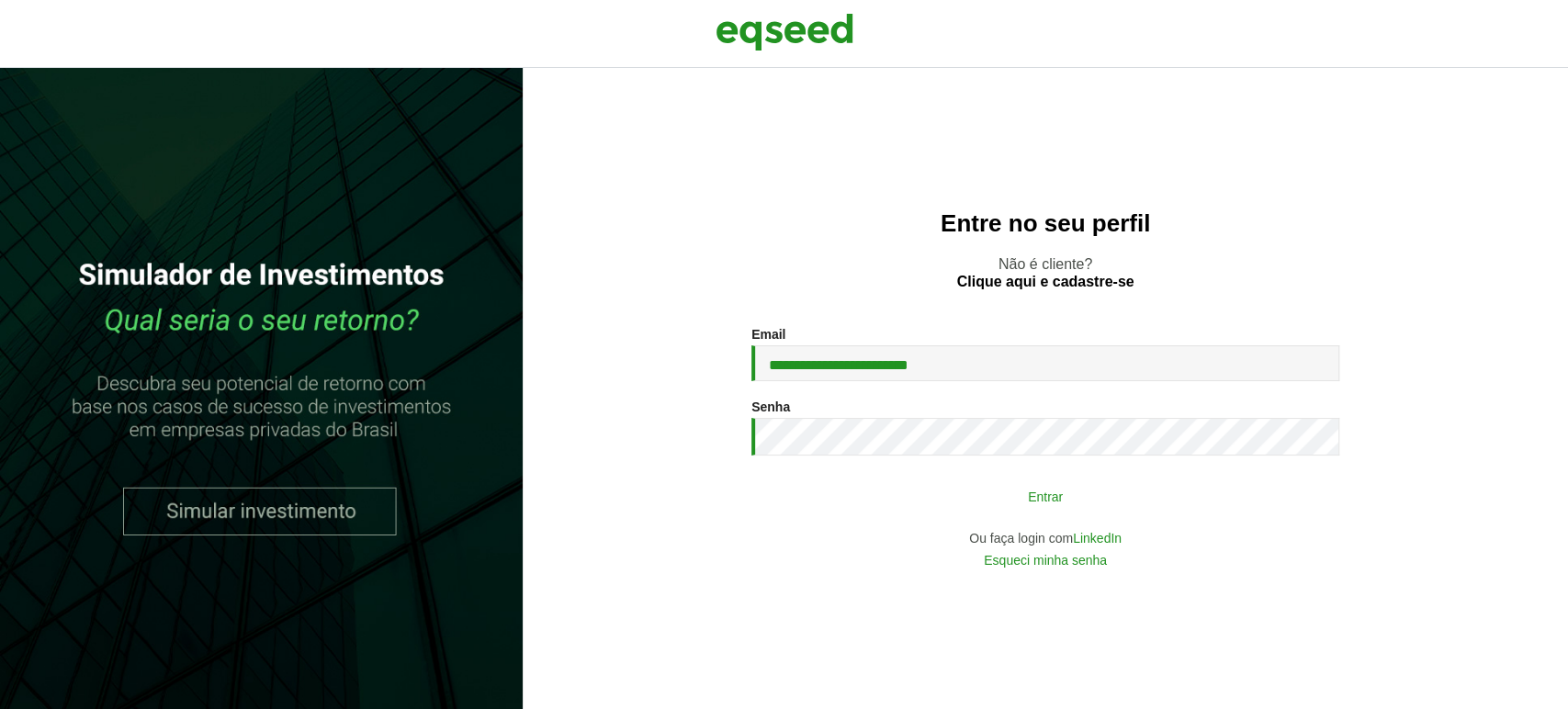
click at [874, 507] on button "Entrar" at bounding box center [1046, 496] width 478 height 35
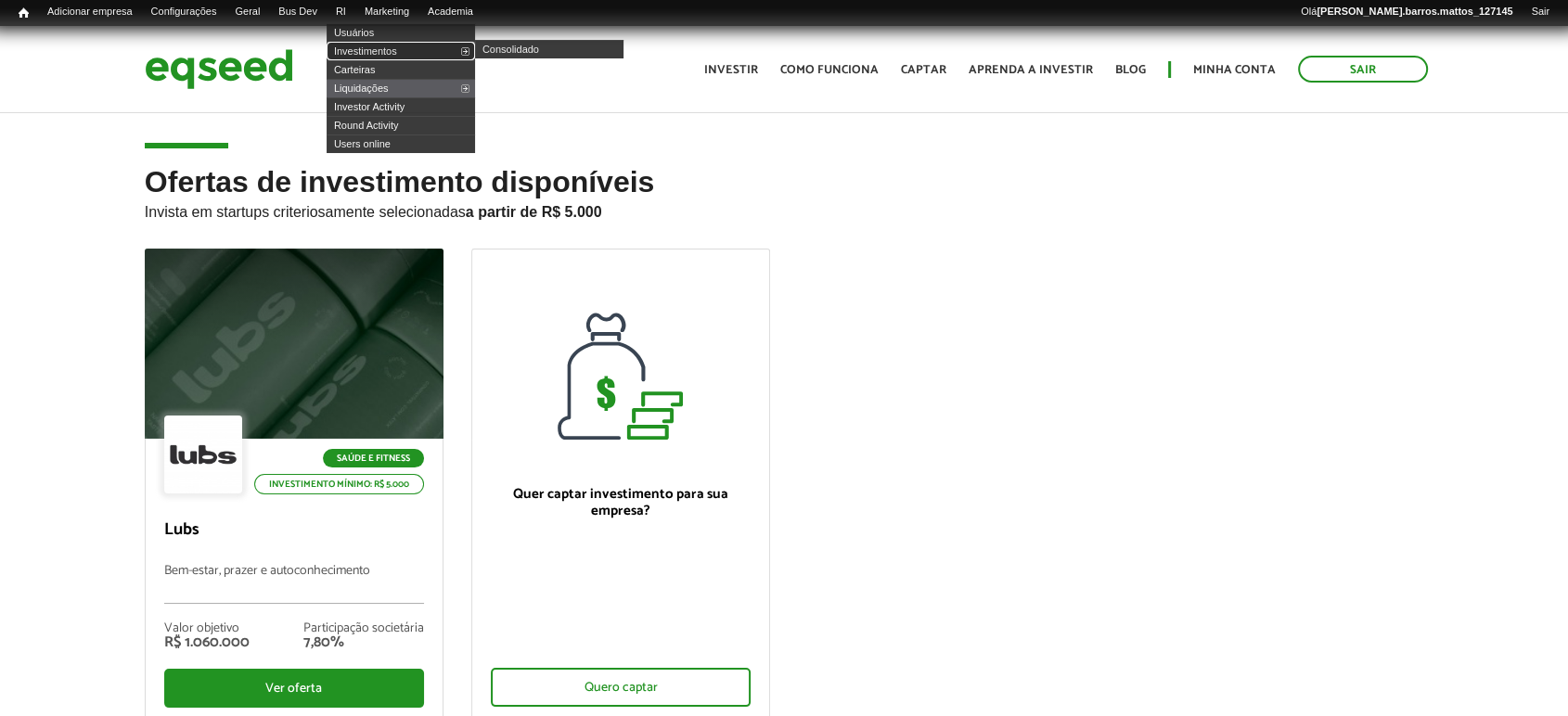
click at [373, 45] on link "Investimentos" at bounding box center [401, 51] width 148 height 19
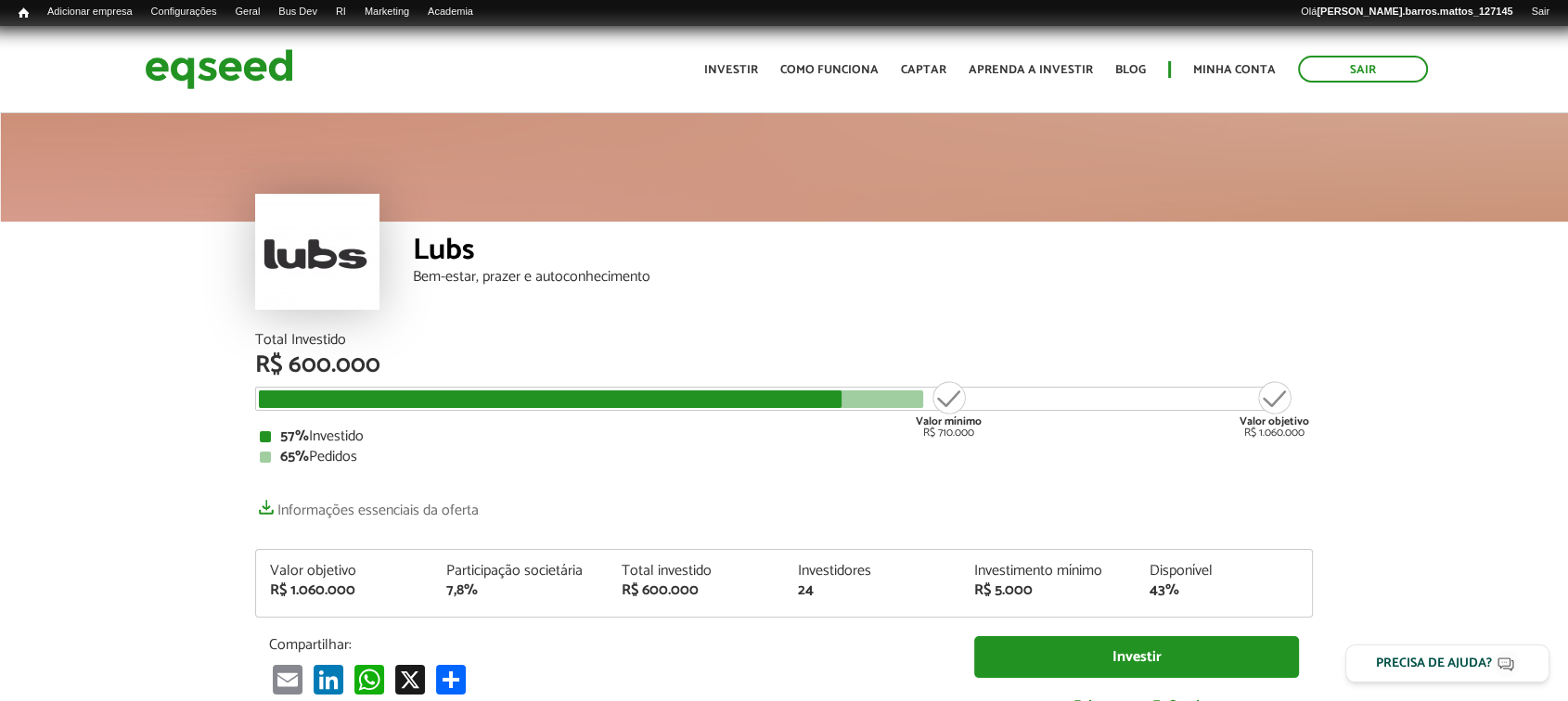
drag, startPoint x: 839, startPoint y: 399, endPoint x: 1134, endPoint y: 314, distance: 307.0
click at [1004, 361] on div "Total Investido R$ 600.000 Valor mínimo R$ 710.000 Valor objetivo R$ 1.060.000 …" at bounding box center [784, 398] width 1058 height 132
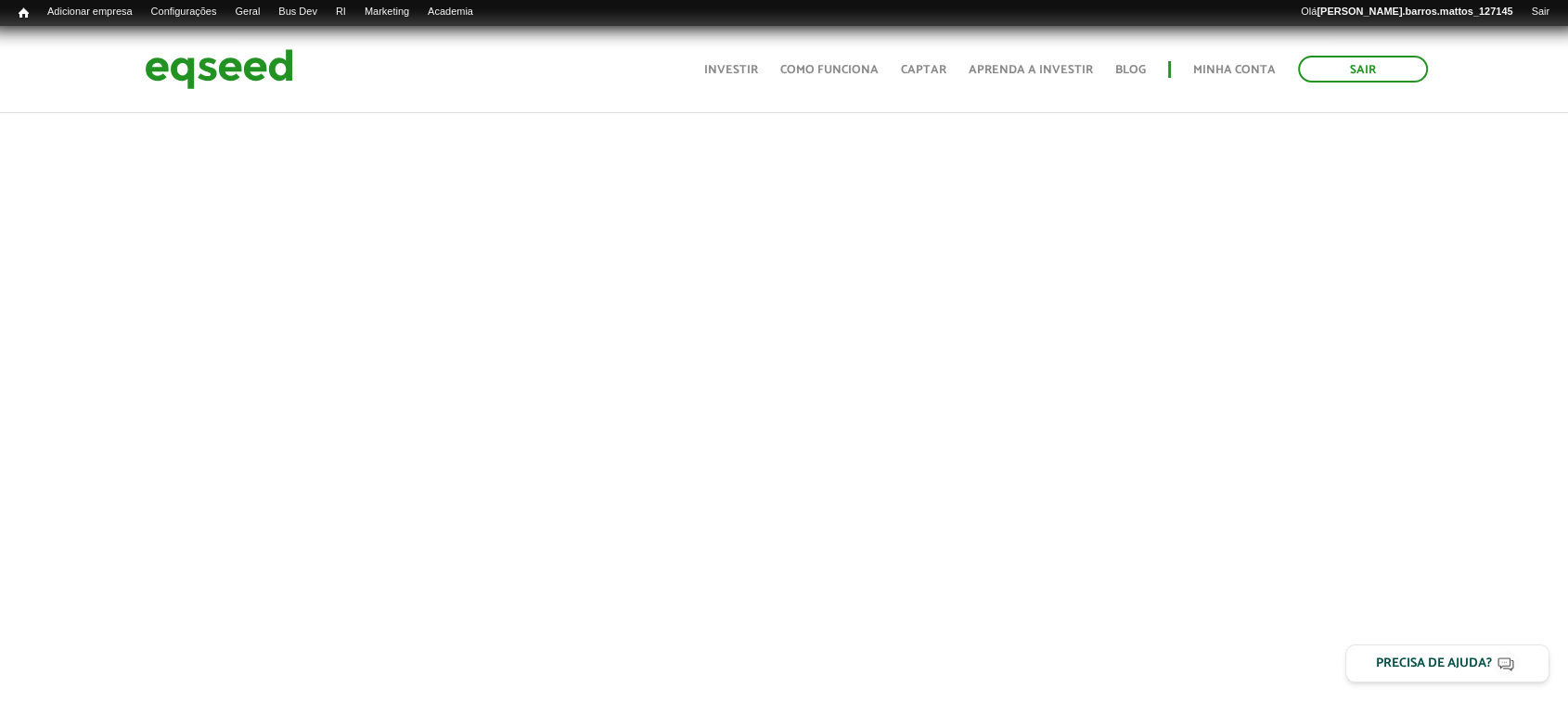
scroll to position [673, 0]
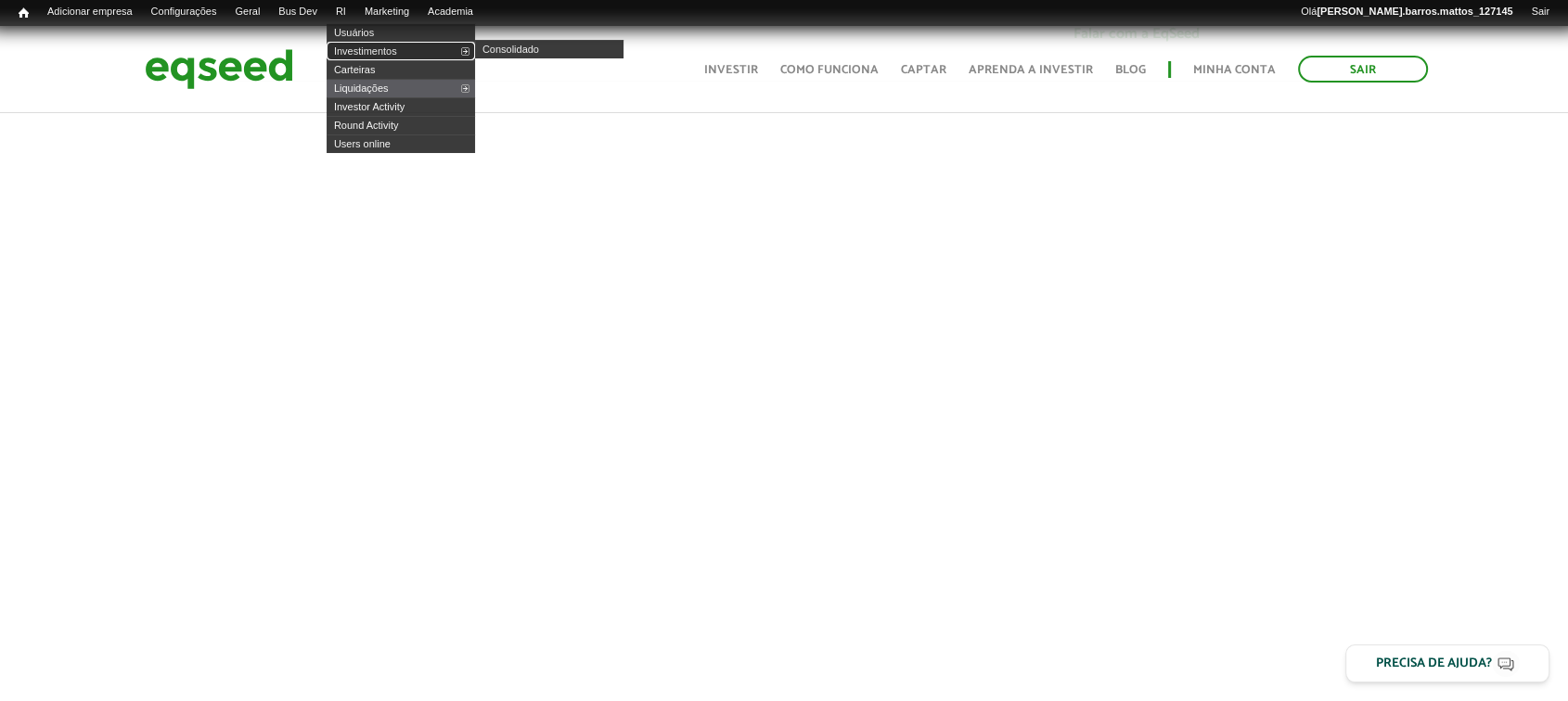
click at [353, 46] on link "Investimentos" at bounding box center [401, 51] width 148 height 19
